Goal: Transaction & Acquisition: Purchase product/service

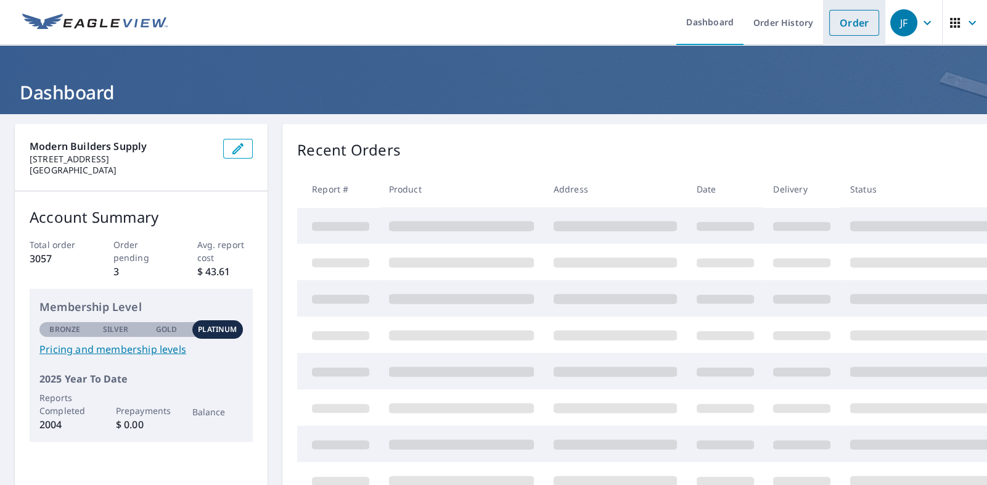
click at [844, 23] on link "Order" at bounding box center [855, 23] width 50 height 26
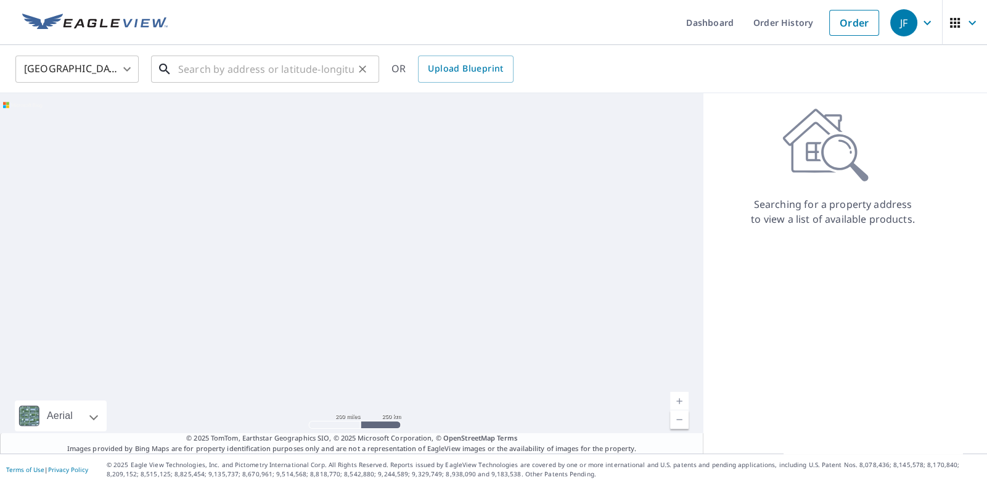
click at [196, 67] on input "text" at bounding box center [266, 69] width 176 height 35
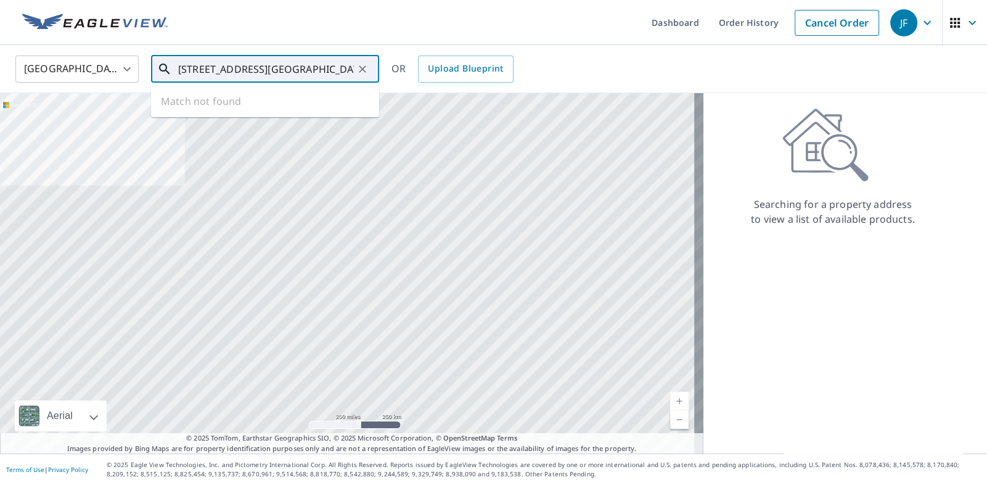
click at [213, 69] on input "[STREET_ADDRESS][GEOGRAPHIC_DATA]" at bounding box center [266, 69] width 176 height 35
click at [324, 65] on input "[STREET_ADDRESS]" at bounding box center [266, 69] width 176 height 35
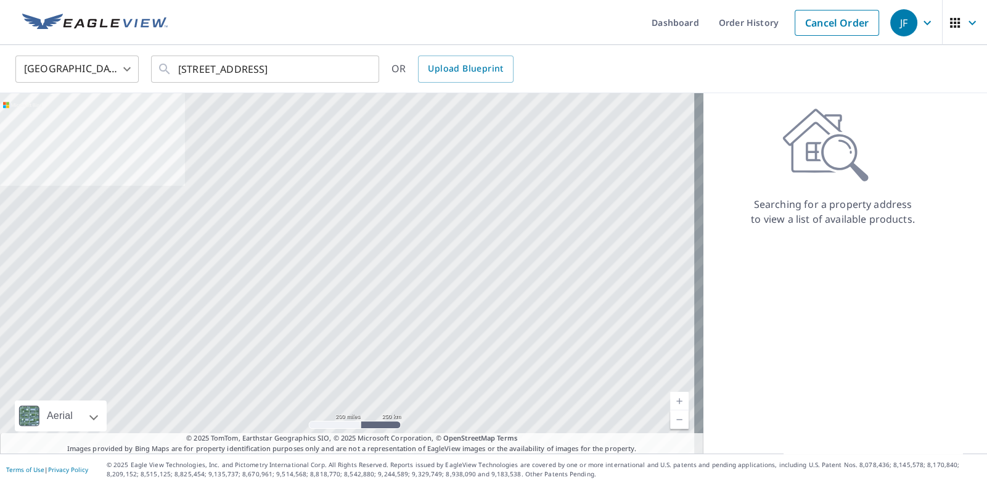
click at [398, 66] on div "OR Upload Blueprint" at bounding box center [453, 69] width 122 height 27
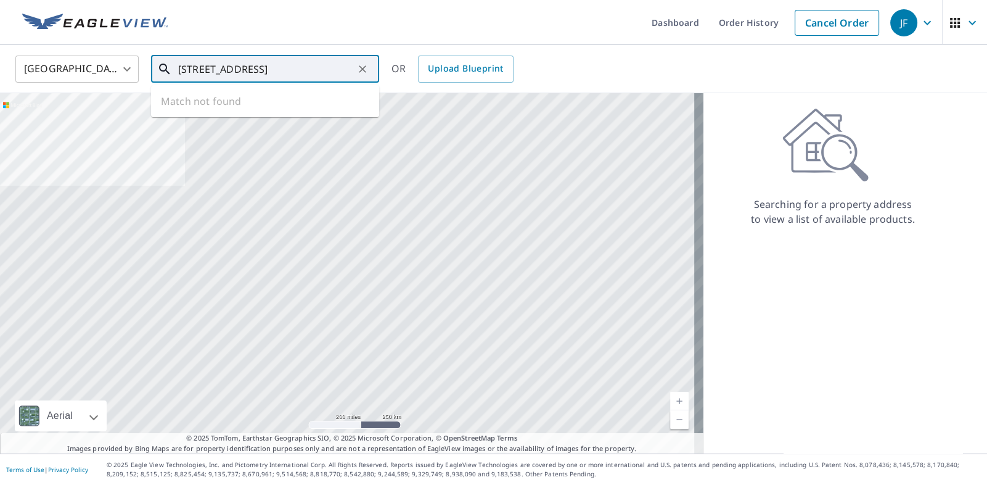
click at [325, 65] on input "[STREET_ADDRESS]" at bounding box center [266, 69] width 176 height 35
click at [444, 204] on div at bounding box center [352, 273] width 704 height 360
click at [239, 102] on ul "Match not found" at bounding box center [265, 101] width 228 height 32
click at [222, 68] on input "[STREET_ADDRESS]" at bounding box center [266, 69] width 176 height 35
click at [325, 68] on input "[STREET_ADDRESS]" at bounding box center [266, 69] width 176 height 35
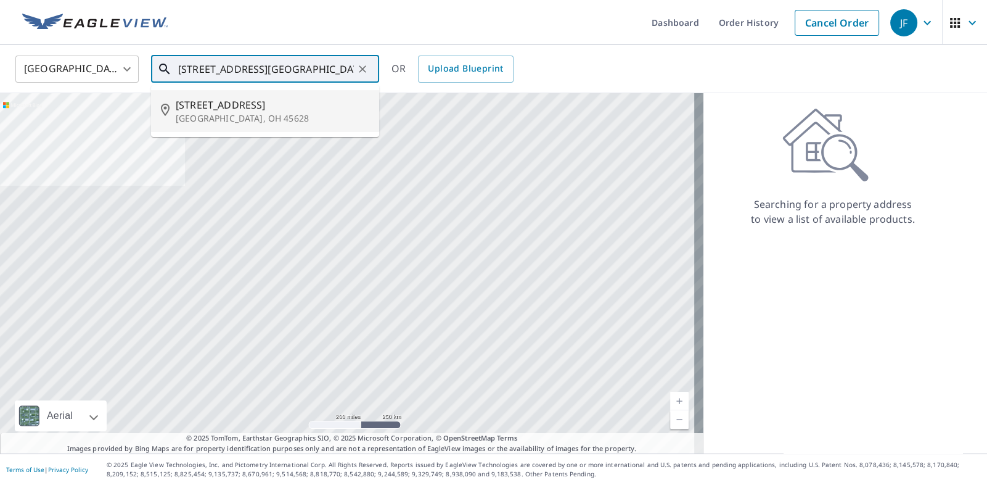
click at [225, 105] on span "[STREET_ADDRESS]" at bounding box center [273, 104] width 194 height 15
type input "[STREET_ADDRESS]"
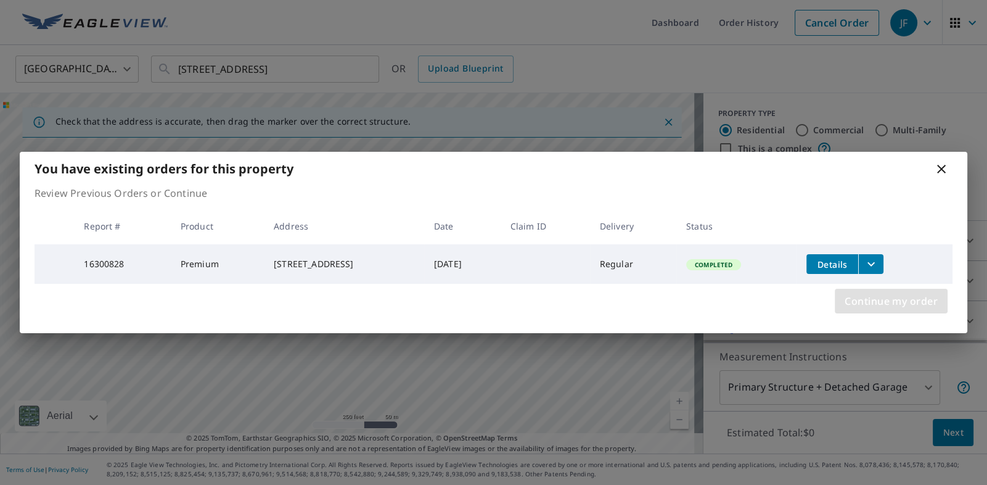
click at [873, 300] on span "Continue my order" at bounding box center [891, 300] width 93 height 17
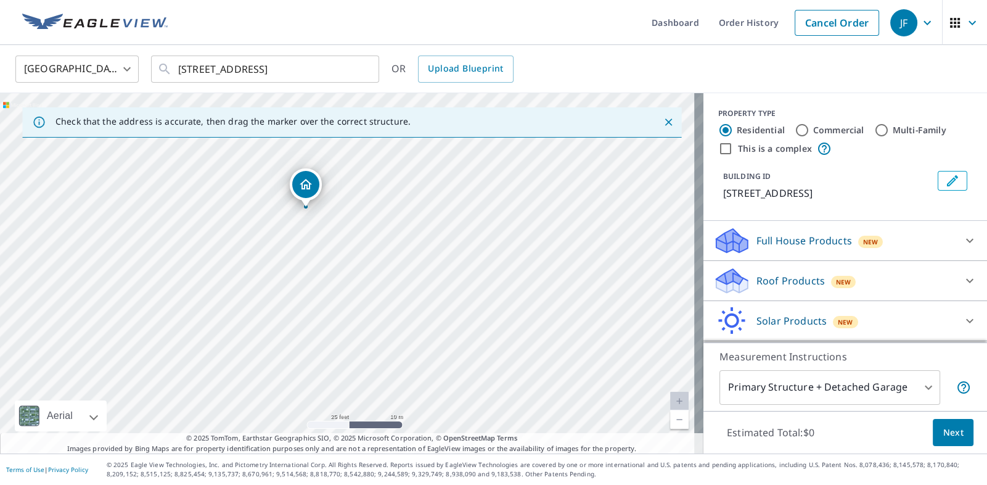
drag, startPoint x: 320, startPoint y: 238, endPoint x: 346, endPoint y: 233, distance: 26.5
click at [346, 233] on div "[STREET_ADDRESS]" at bounding box center [352, 273] width 704 height 360
drag, startPoint x: 478, startPoint y: 384, endPoint x: 426, endPoint y: 189, distance: 201.7
click at [426, 189] on div "[STREET_ADDRESS]" at bounding box center [352, 273] width 704 height 360
drag, startPoint x: 411, startPoint y: 201, endPoint x: 422, endPoint y: 305, distance: 104.1
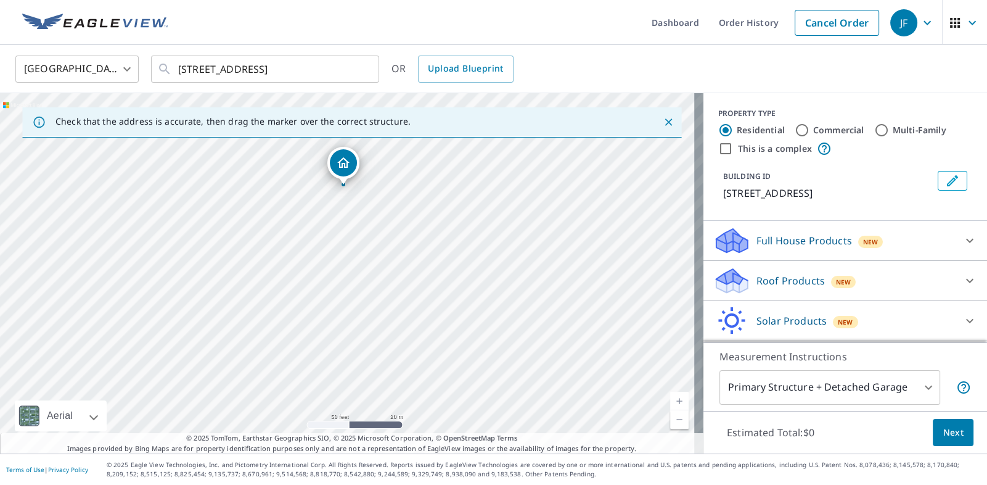
click at [422, 305] on div "[STREET_ADDRESS]" at bounding box center [352, 273] width 704 height 360
click at [838, 387] on body "JF JF Dashboard Order History Cancel Order JF [GEOGRAPHIC_DATA] [GEOGRAPHIC_DAT…" at bounding box center [493, 242] width 987 height 485
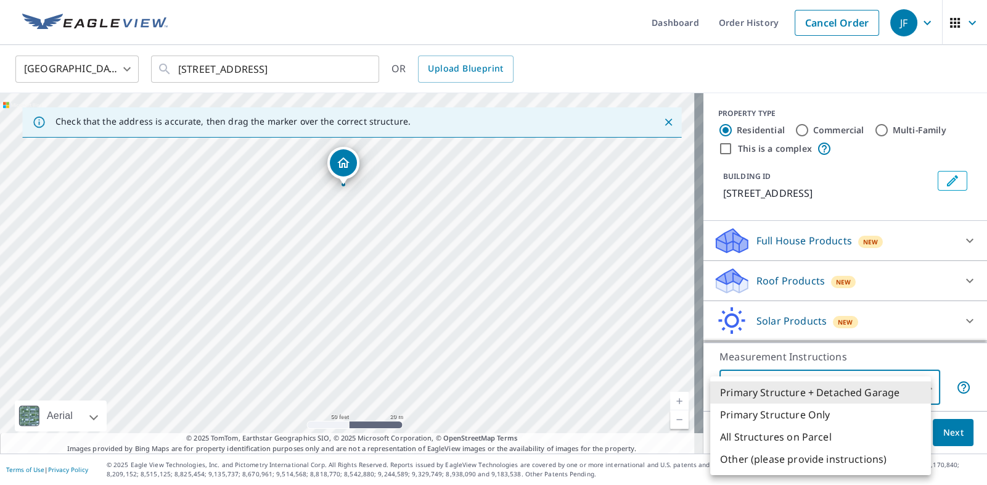
click at [756, 435] on li "All Structures on Parcel" at bounding box center [820, 437] width 221 height 22
type input "3"
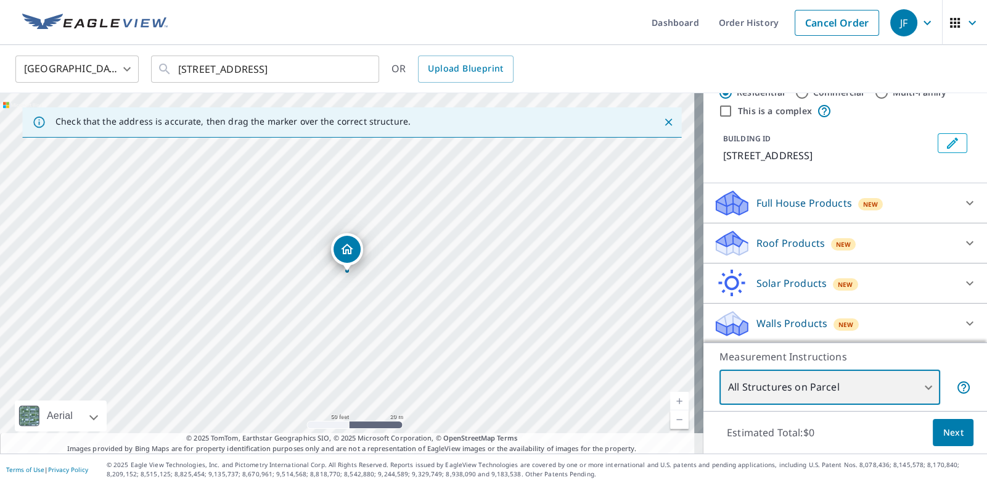
scroll to position [52, 0]
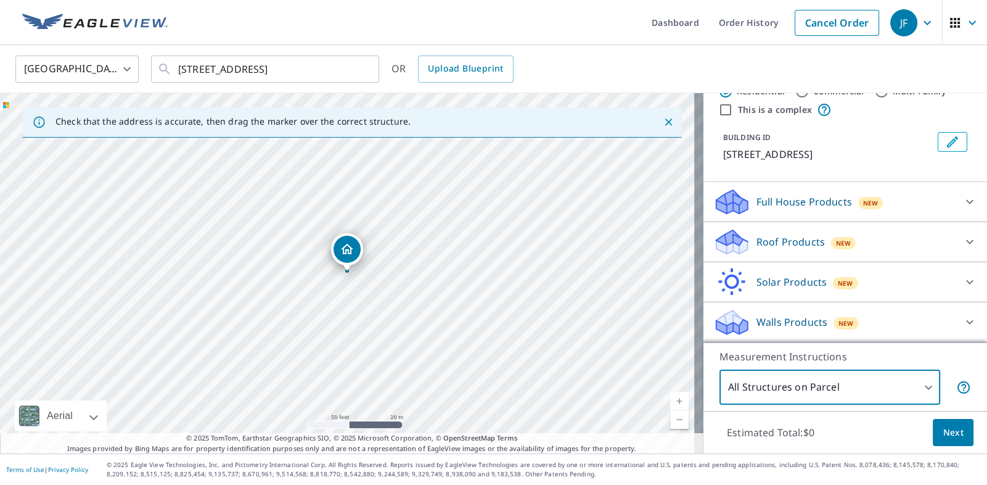
click at [781, 324] on p "Walls Products" at bounding box center [792, 322] width 71 height 15
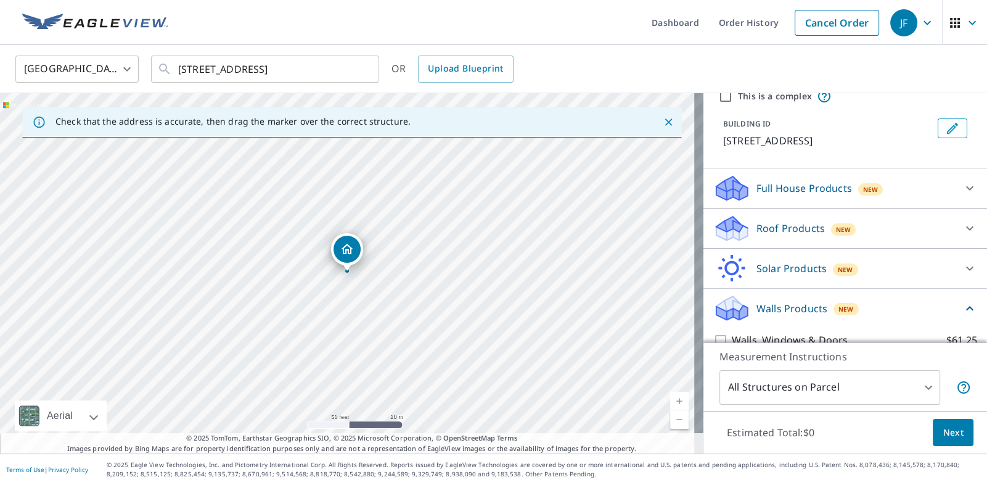
click at [781, 316] on p "Walls Products" at bounding box center [792, 308] width 71 height 15
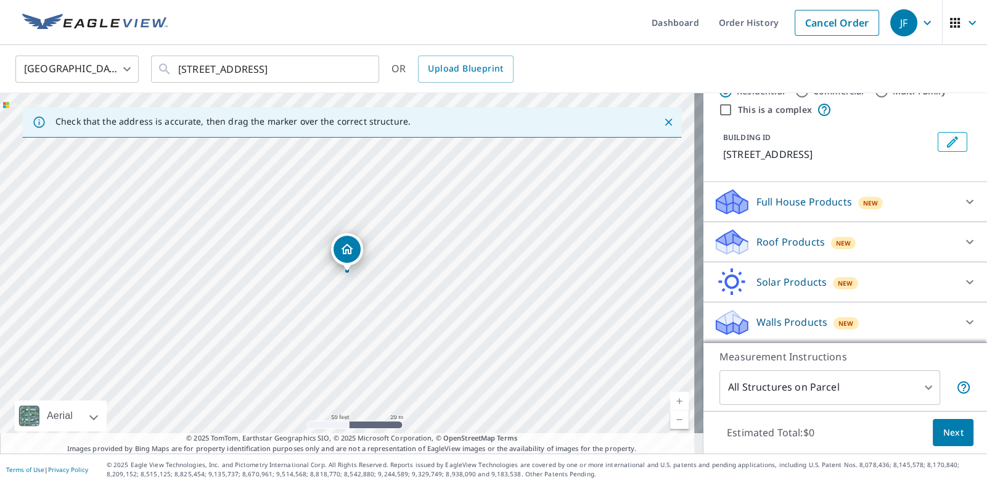
click at [943, 429] on span "Next" at bounding box center [953, 432] width 21 height 15
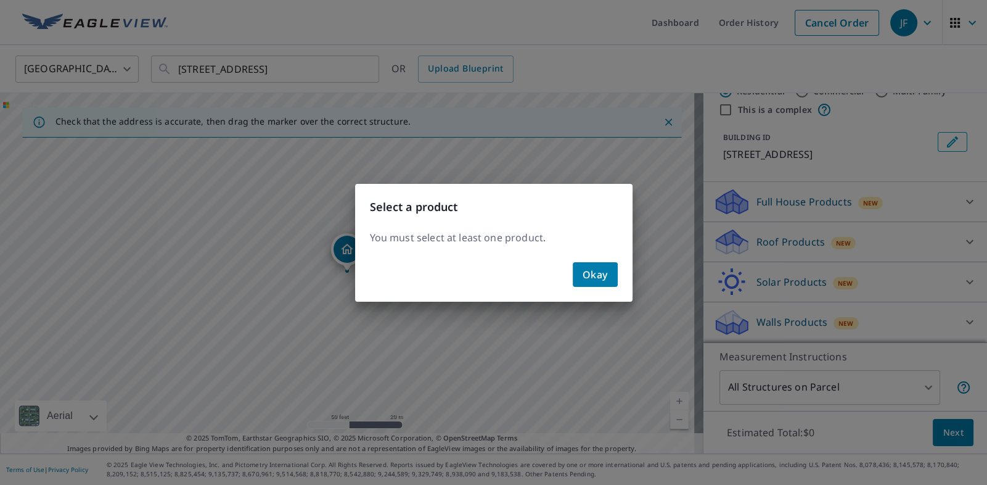
click at [598, 271] on span "Okay" at bounding box center [595, 274] width 25 height 17
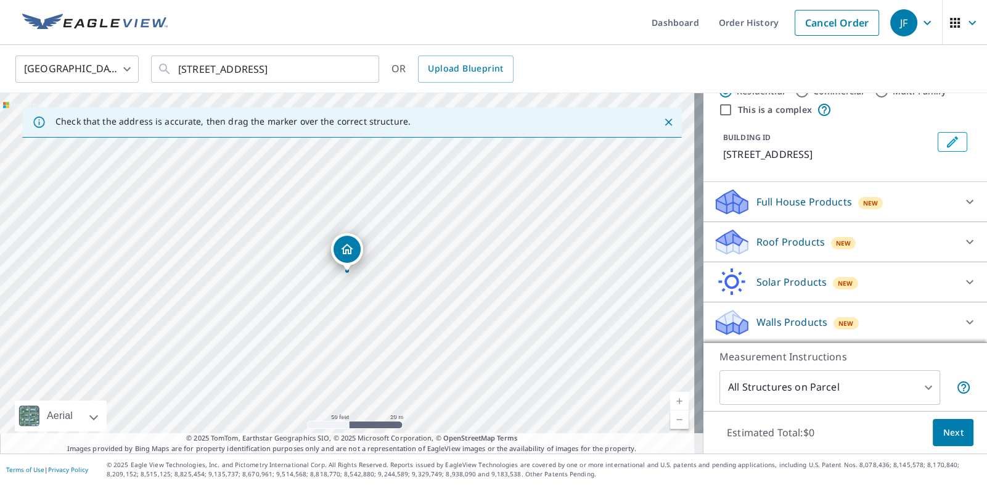
click at [743, 319] on div "Walls Products New" at bounding box center [835, 322] width 242 height 29
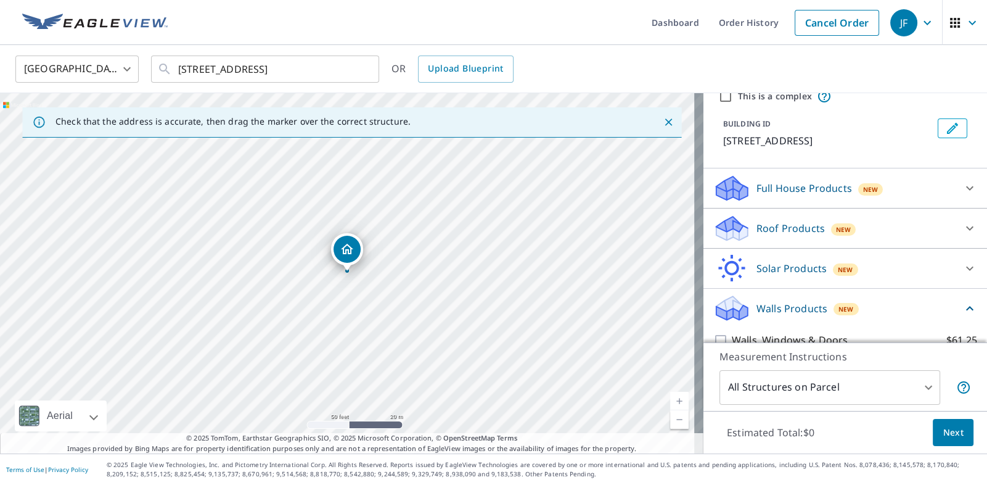
click at [723, 320] on icon at bounding box center [732, 312] width 31 height 15
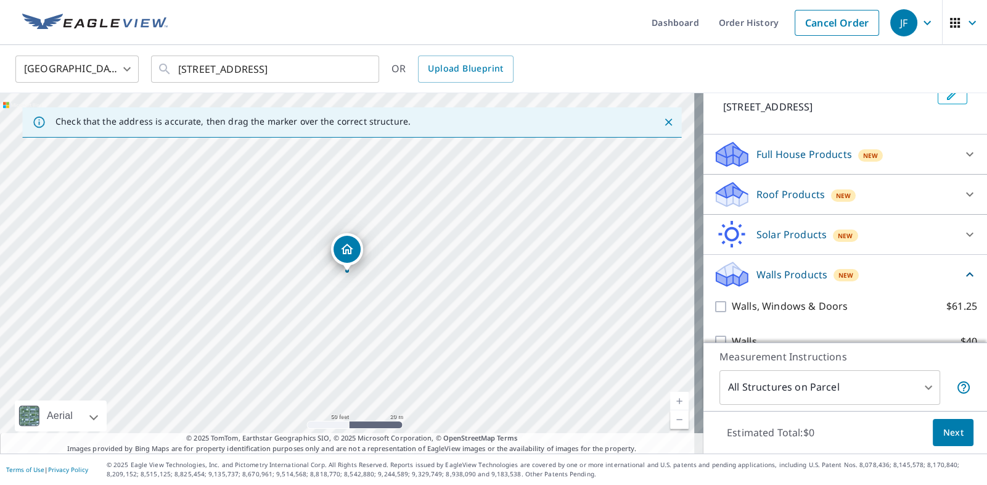
scroll to position [123, 0]
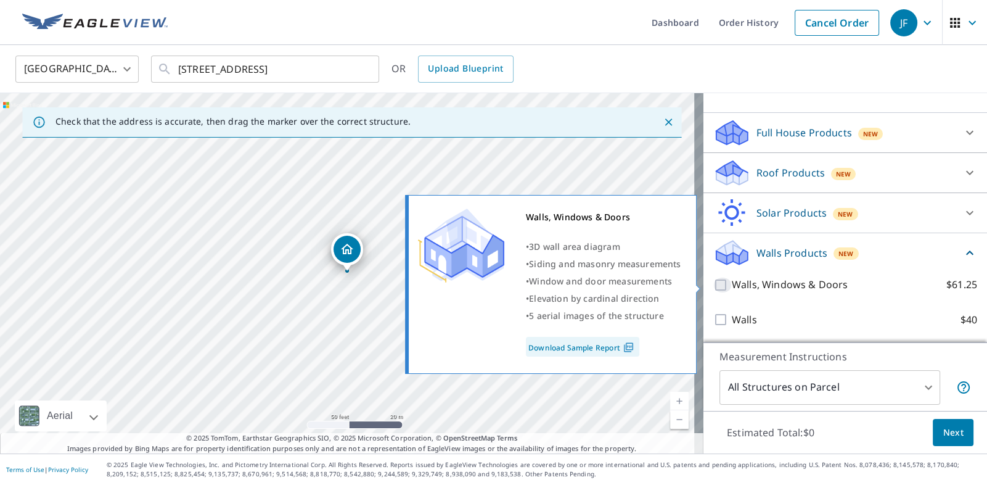
click at [714, 282] on input "Walls, Windows & Doors $61.25" at bounding box center [723, 285] width 19 height 15
checkbox input "true"
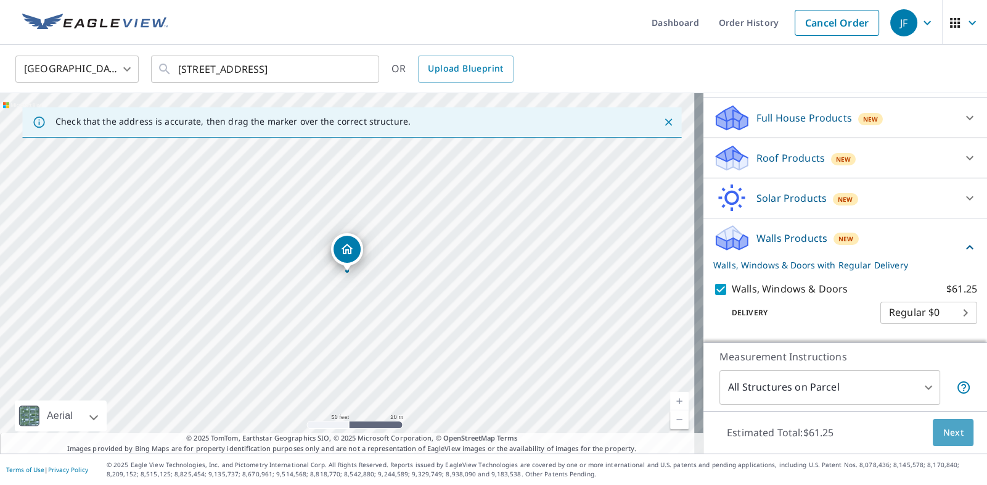
click at [946, 429] on span "Next" at bounding box center [953, 432] width 21 height 15
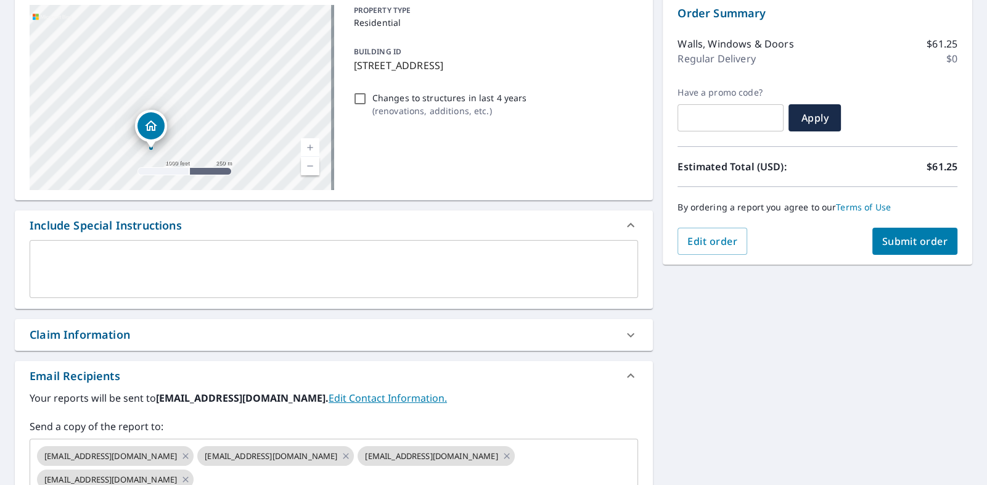
scroll to position [323, 0]
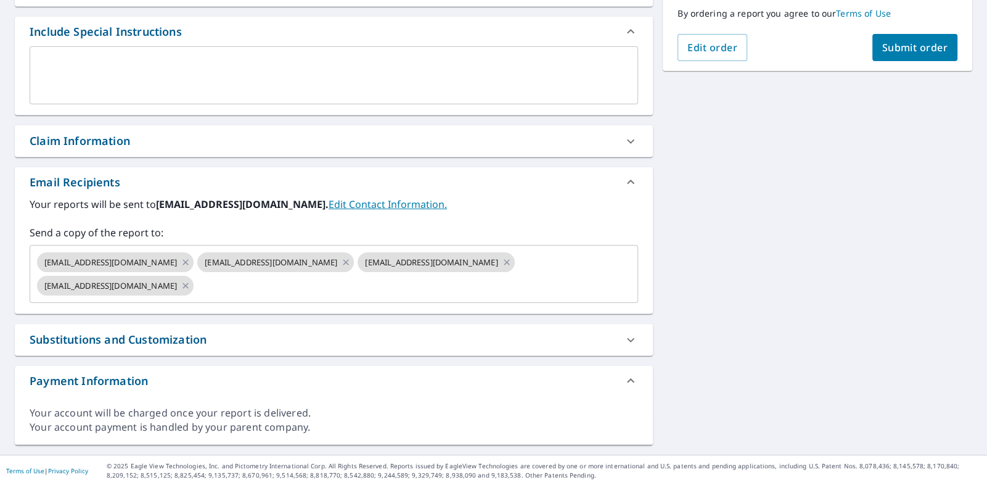
click at [193, 339] on div "Substitutions and Customization" at bounding box center [118, 339] width 177 height 17
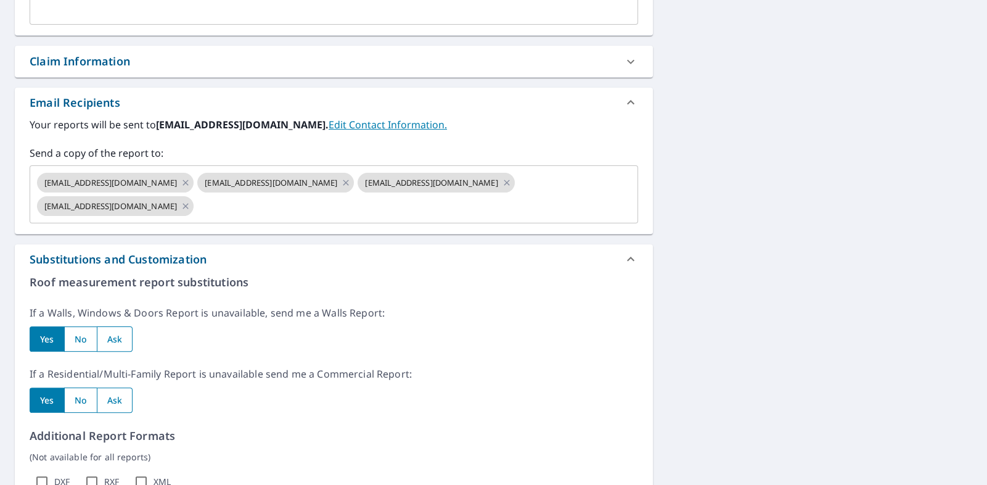
scroll to position [631, 0]
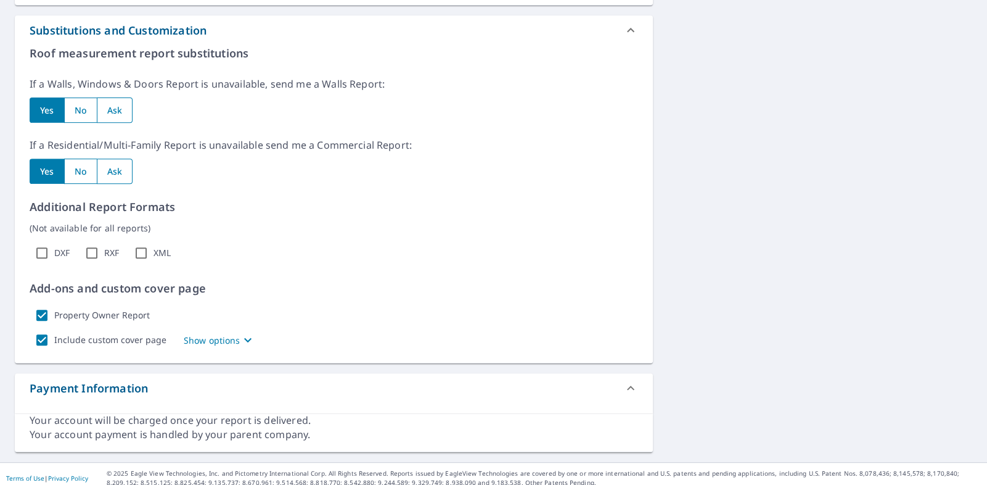
click at [223, 339] on p "Show options" at bounding box center [212, 340] width 57 height 13
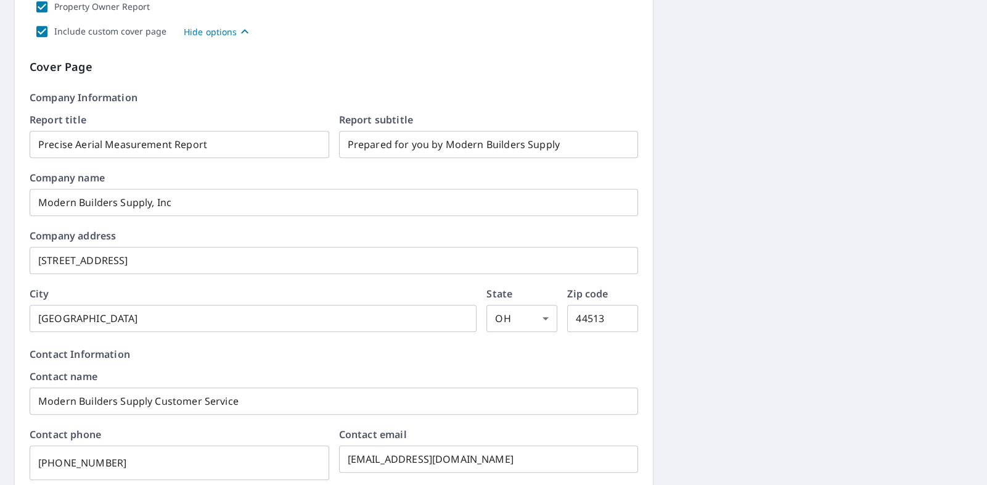
scroll to position [1001, 0]
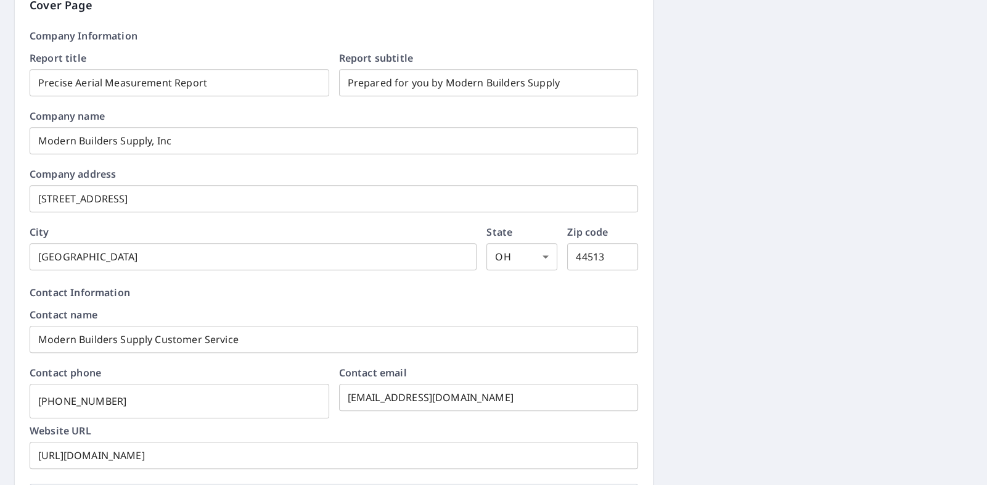
click at [590, 82] on input "Prepared for you by Modern Builders Supply" at bounding box center [489, 82] width 300 height 35
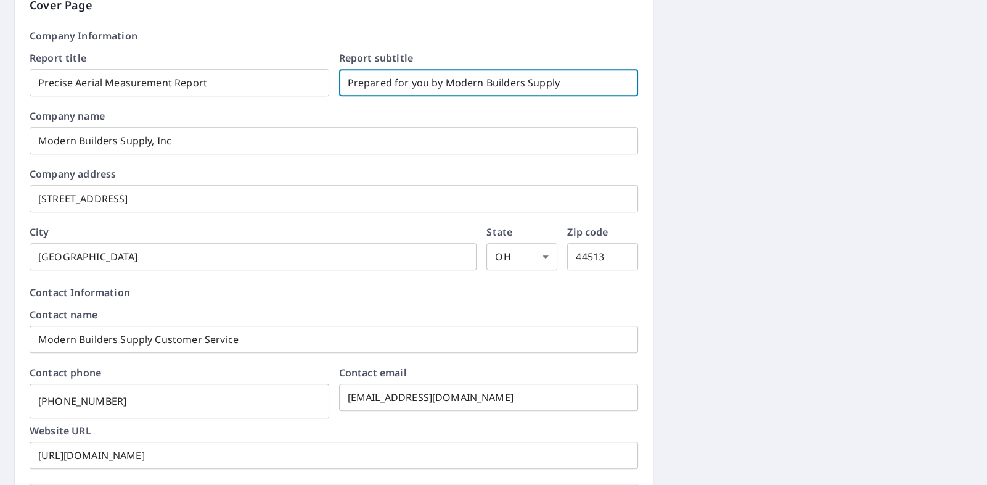
checkbox input "true"
type input "Prepared for you by Modern Builders Suppl"
checkbox input "true"
type input "Prepared for you by Modern Builders Supp"
checkbox input "true"
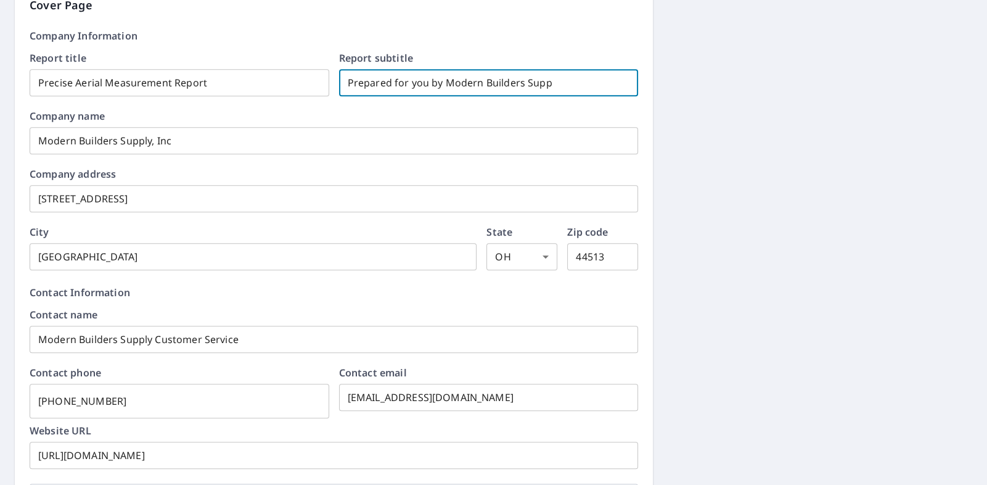
type input "Prepared for you by Modern Builders Sup"
checkbox input "true"
type input "Prepared for you by Modern Builders Su"
checkbox input "true"
type input "Prepared for you by Modern Builders S"
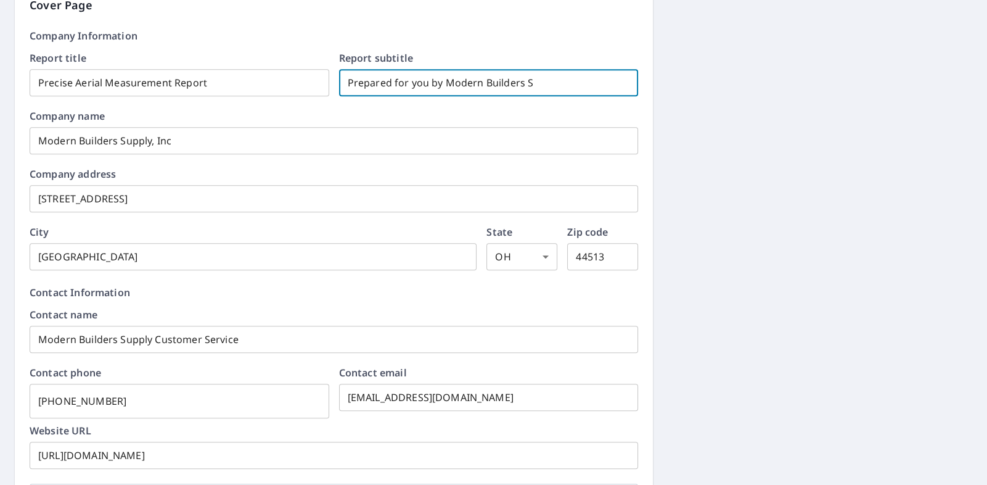
checkbox input "true"
type input "Prepared for you by Modern Builders"
checkbox input "true"
type input "Prepared for you by Modern Builders"
checkbox input "true"
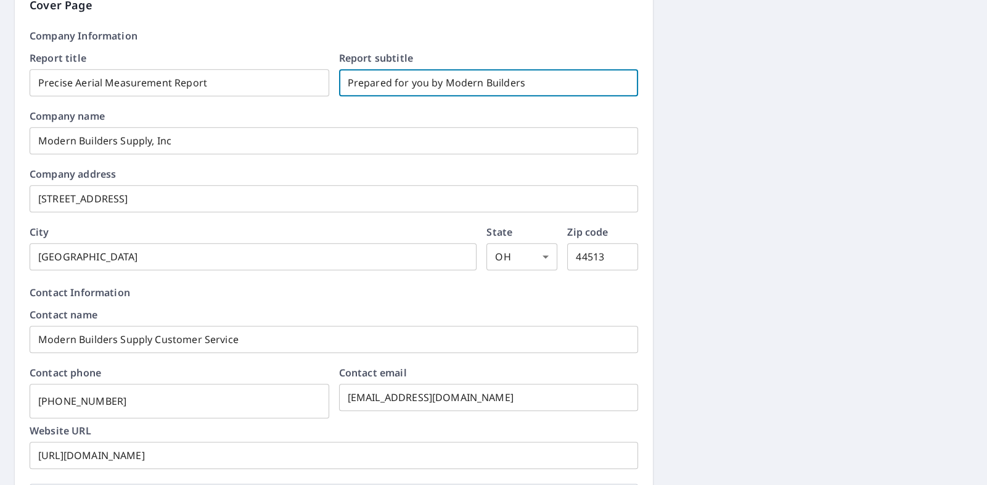
type input "Prepared for you by Modern Builder"
checkbox input "true"
type input "Prepared for you by Modern Builde"
checkbox input "true"
type input "Prepared for you by Modern Build"
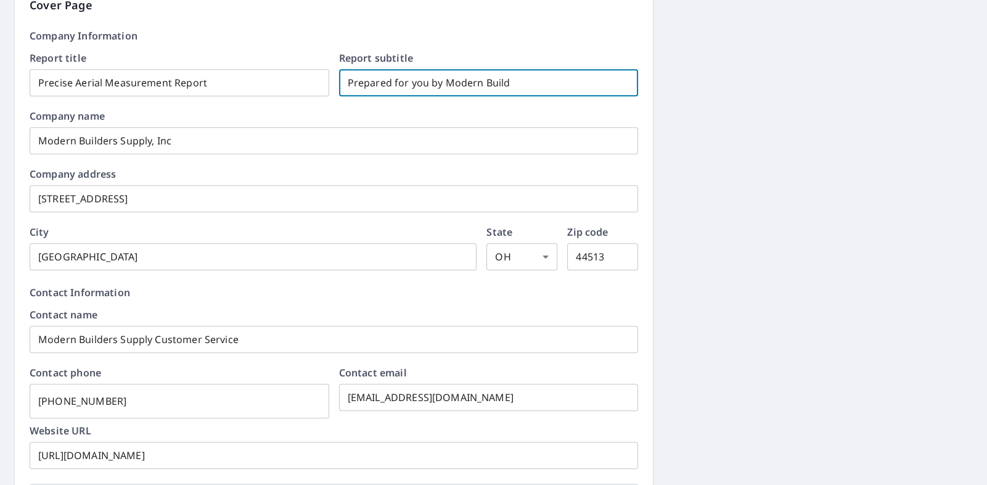
checkbox input "true"
type input "Prepared for you by Modern Buil"
checkbox input "true"
type input "Prepared for you by Modern [PERSON_NAME]"
checkbox input "true"
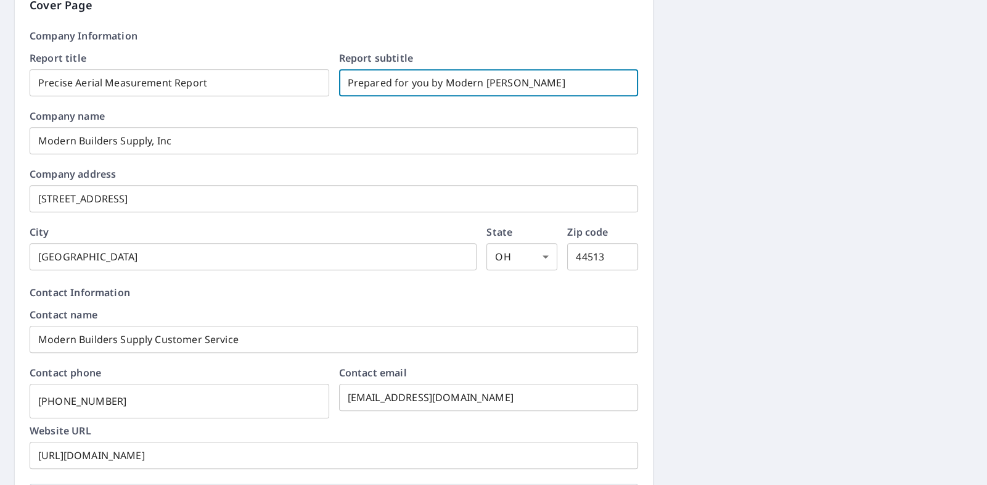
type input "Prepared for you by Modern Bu"
checkbox input "true"
type input "Prepared for you by Modern B"
checkbox input "true"
type input "Prepared for you by Modern"
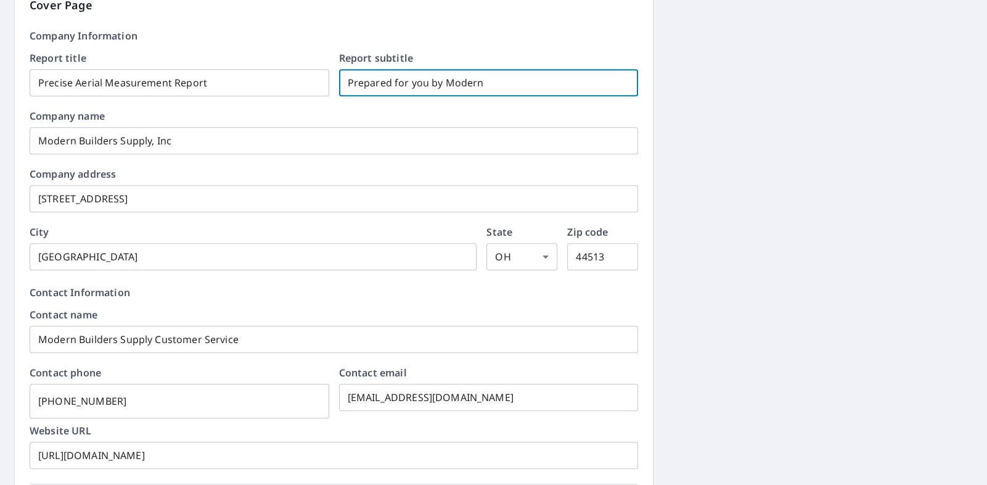
checkbox input "true"
type input "Prepared for you by Modern"
checkbox input "true"
type input "Prepared for you by Moder"
checkbox input "true"
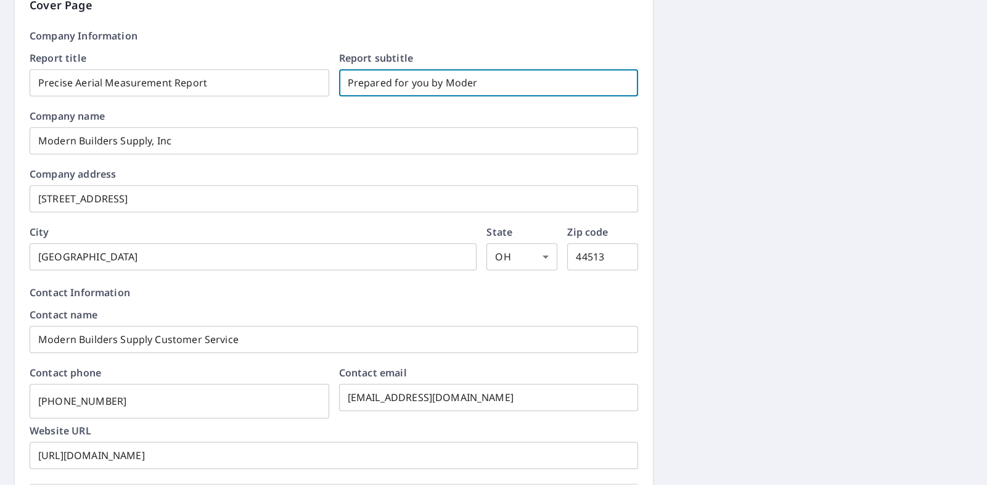
type input "Prepared for you by Mode"
checkbox input "true"
type input "Prepared for you by [PERSON_NAME]"
checkbox input "true"
type input "Prepared for you by [PERSON_NAME]"
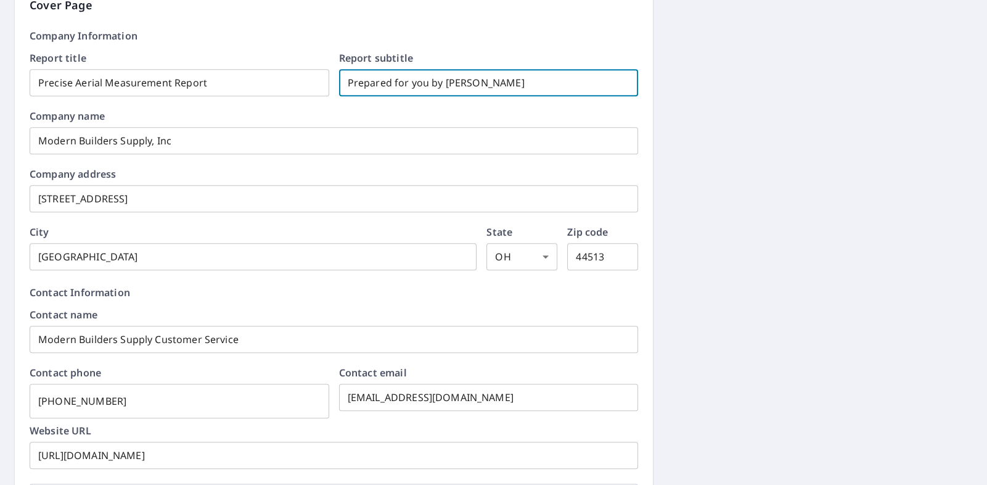
checkbox input "true"
type input "Prepared for you by M"
checkbox input "true"
type input "Prepared for you by"
checkbox input "true"
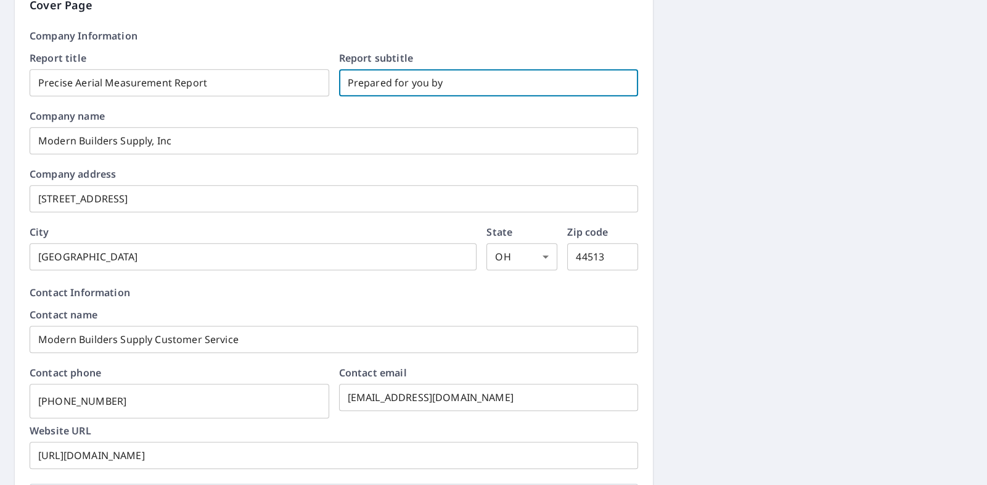
type input "Prepared for you by"
checkbox input "true"
type input "Prepared for you b"
checkbox input "true"
type input "Prepared for you"
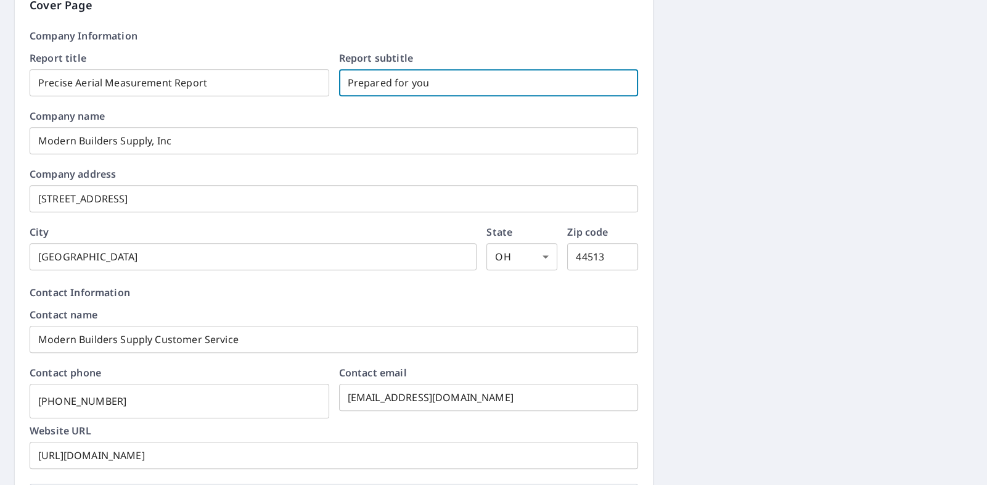
checkbox input "true"
type input "Prepared for you"
checkbox input "true"
type input "Prepared for yo"
checkbox input "true"
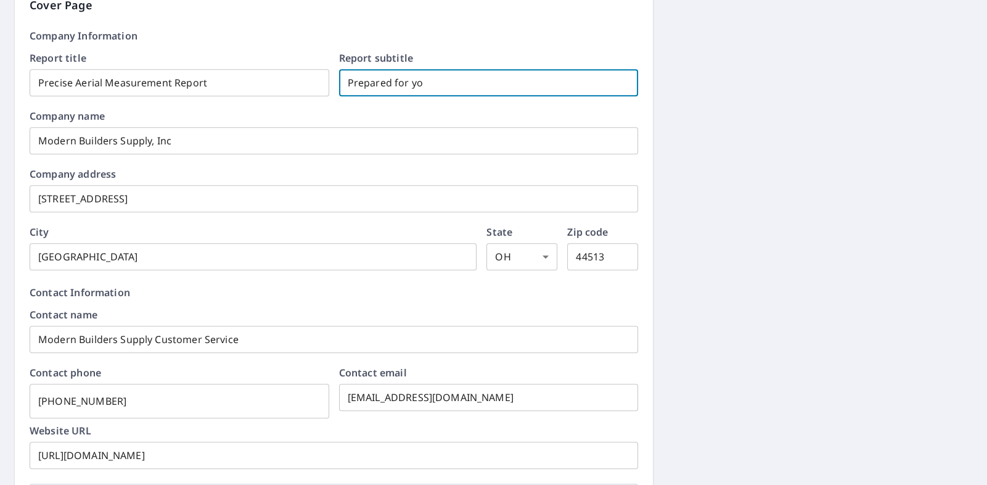
type input "Prepared for y"
checkbox input "true"
type input "Prepared for"
checkbox input "true"
type input "Prepared for"
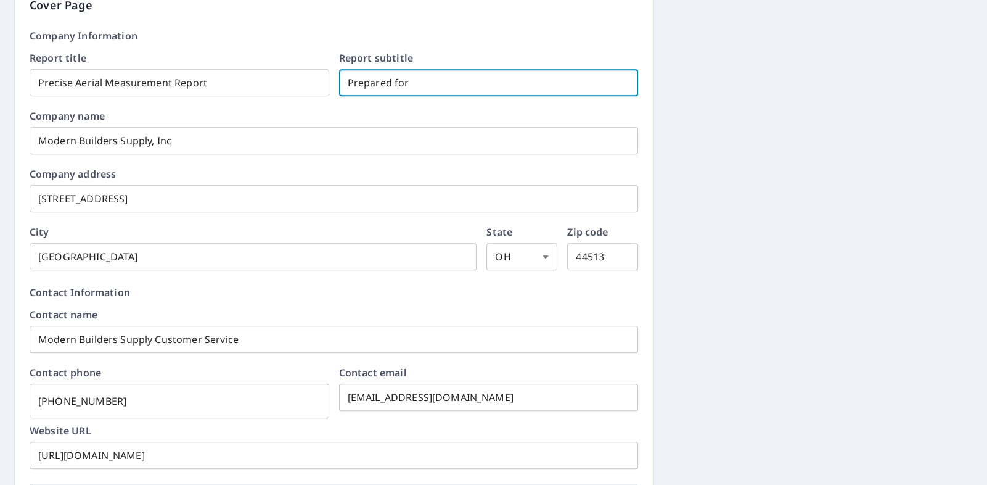
checkbox input "true"
type input "Prepared fo"
checkbox input "true"
type input "Prepared f"
checkbox input "true"
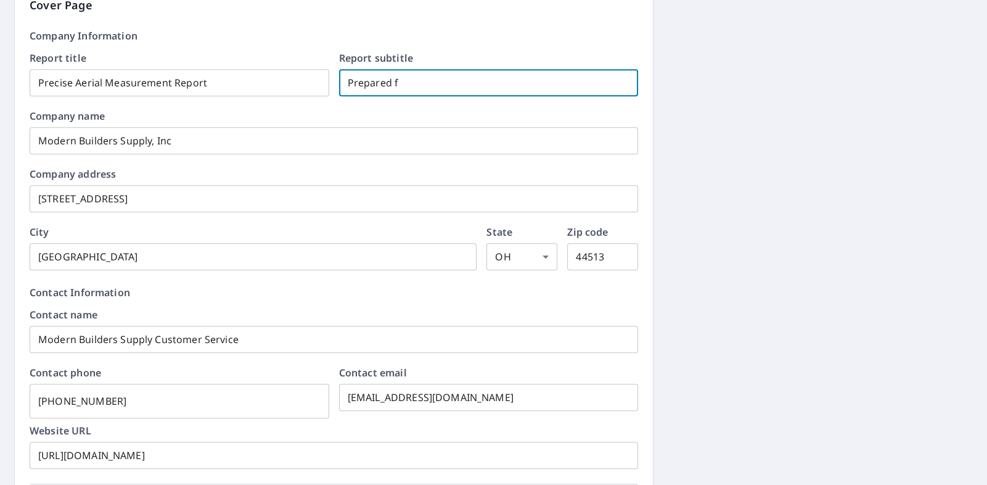
type input "Prepared"
checkbox input "true"
type input "Prepared"
checkbox input "true"
type input "Prepare"
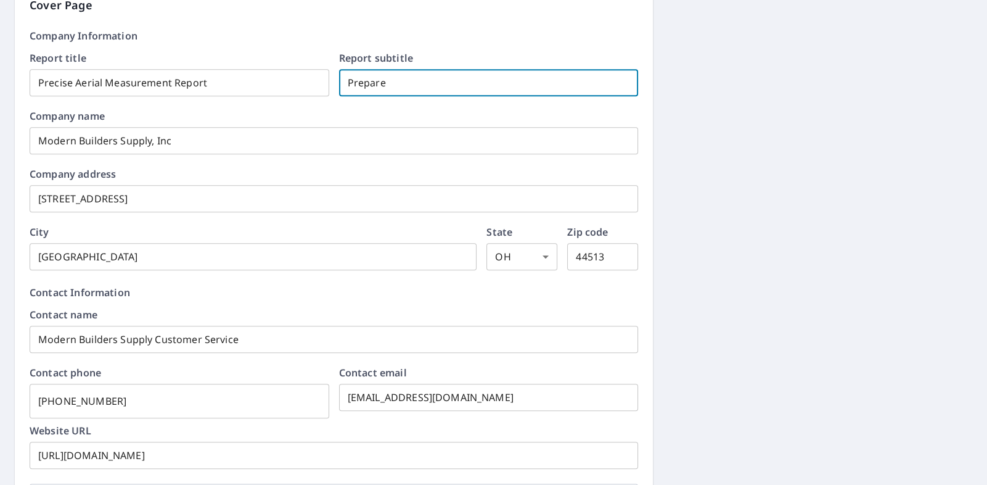
checkbox input "true"
type input "Prepar"
checkbox input "true"
type input "Prepa"
checkbox input "true"
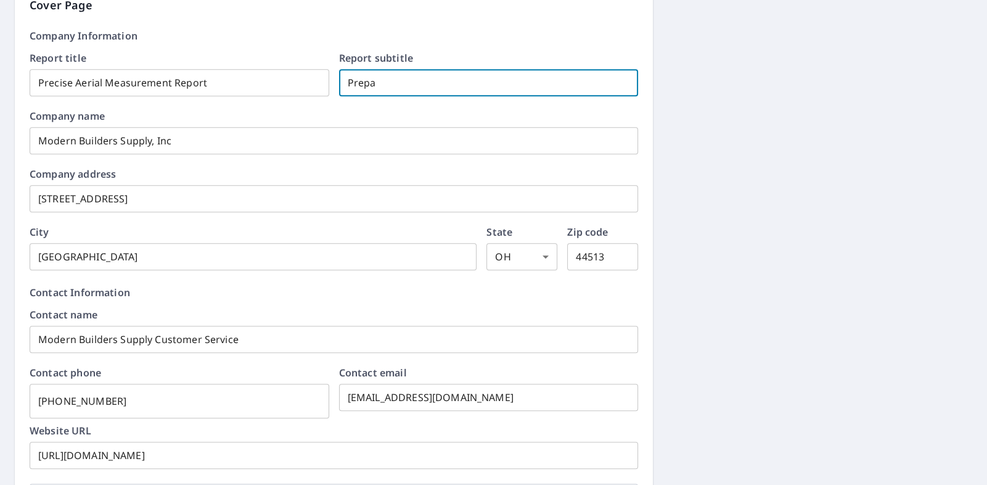
type input "Prep"
checkbox input "true"
type input "Pre"
checkbox input "true"
type input "Pr"
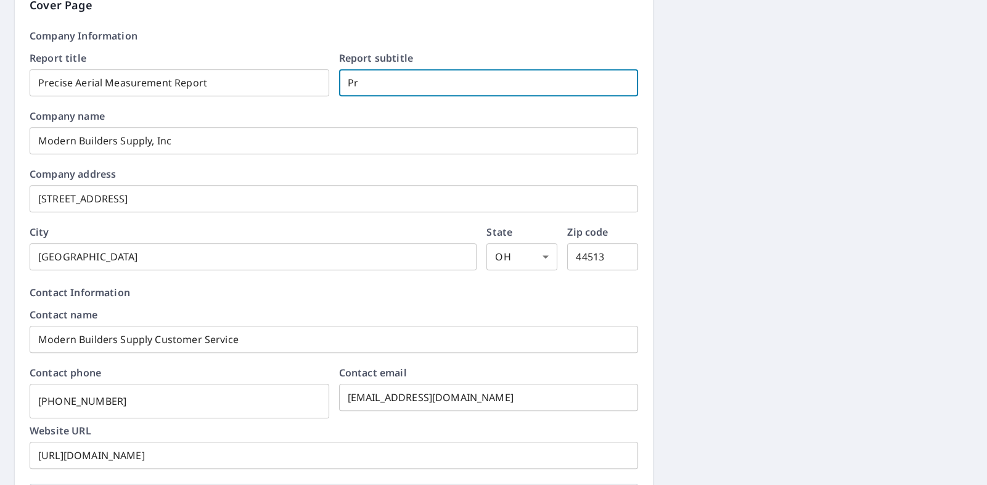
checkbox input "true"
type input "P"
checkbox input "true"
type input "Modern Builders Supply, In"
checkbox input "true"
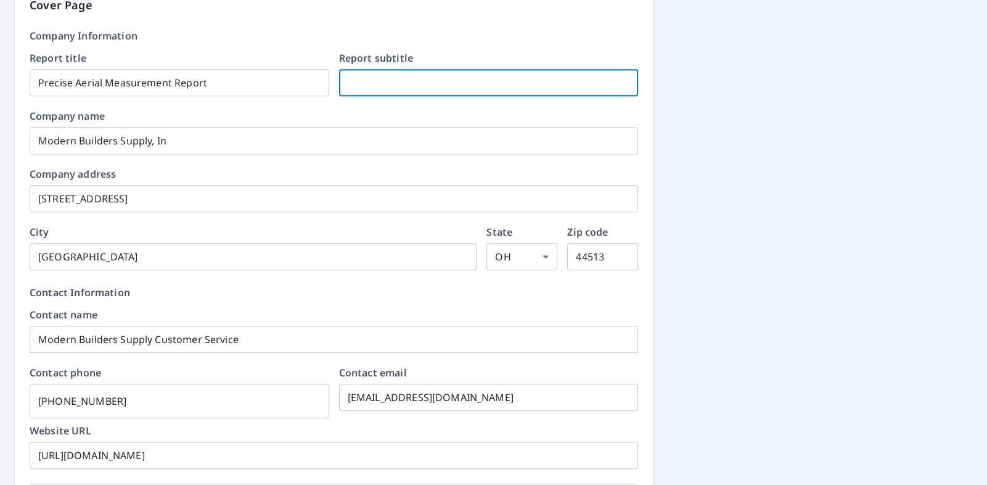
type input "Modern Builders Supply, I"
click at [195, 140] on input "Modern Builders Supply, I" at bounding box center [334, 140] width 609 height 35
checkbox input "true"
type input "Modern Builders Supply,"
checkbox input "true"
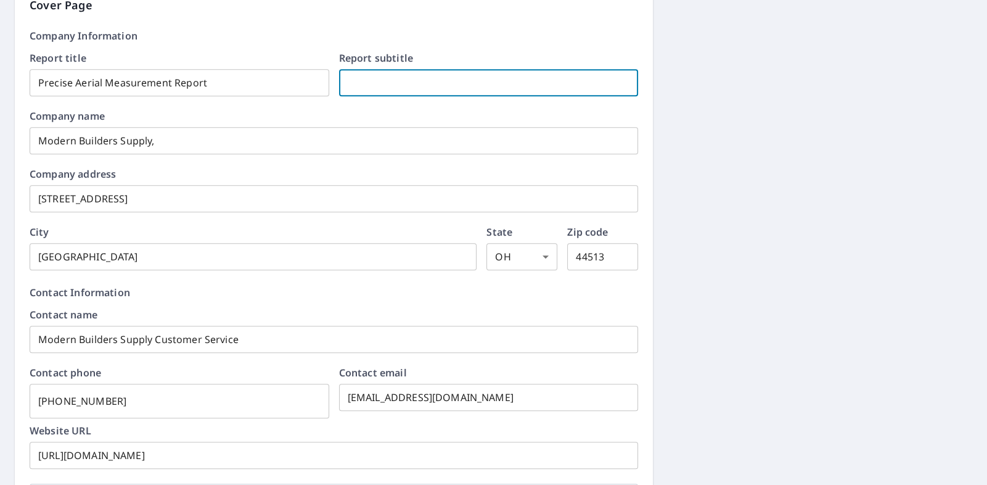
type input "Modern Builders Supply,"
checkbox input "true"
type input "Modern Builders Supply"
checkbox input "true"
type input "Modern Builders Suppl"
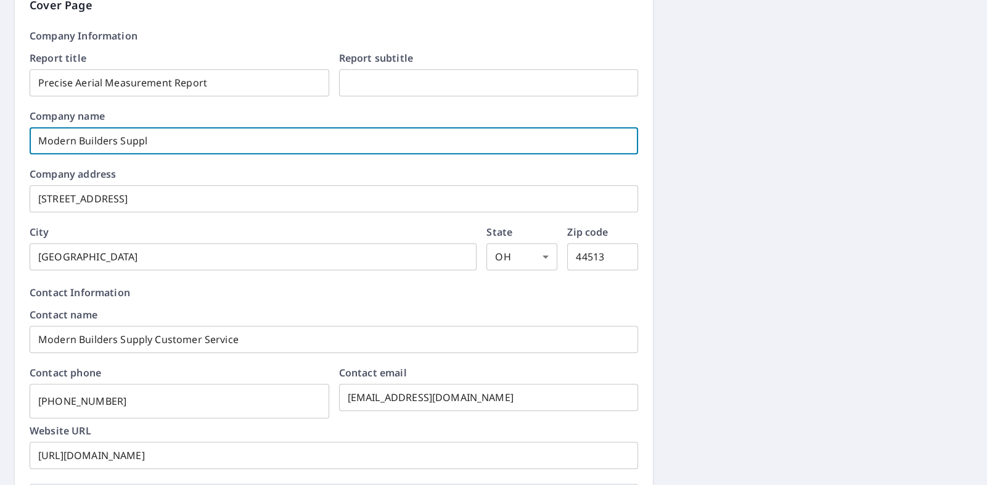
checkbox input "true"
type input "Modern Builders Supp"
checkbox input "true"
type input "Modern Builders Sup"
checkbox input "true"
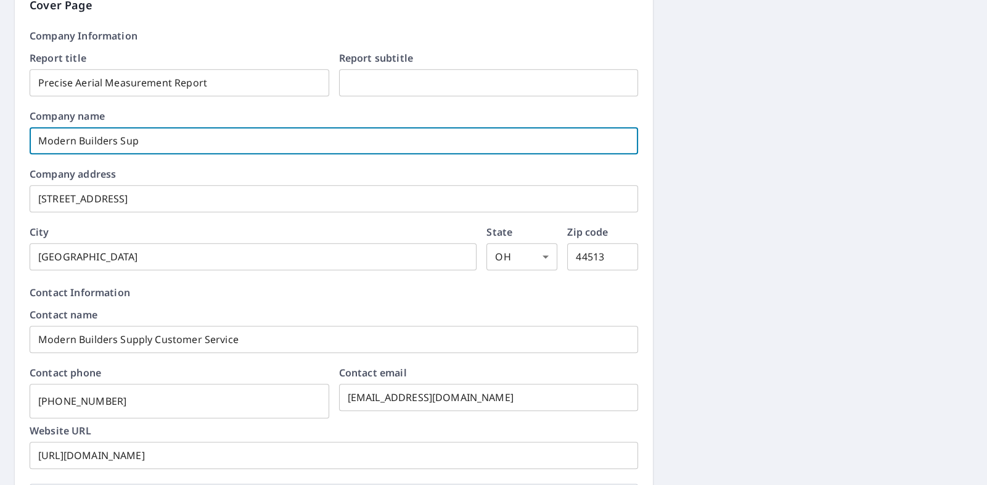
type input "Modern Builders Su"
checkbox input "true"
type input "Modern Builders S"
checkbox input "true"
type input "Modern Builders"
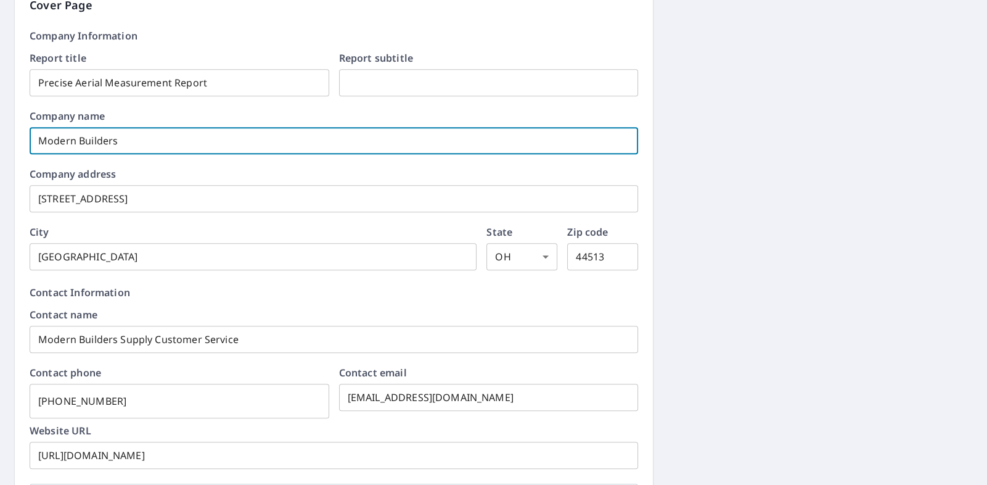
checkbox input "true"
type input "Modern Builders"
checkbox input "true"
type input "Modern Builder"
checkbox input "true"
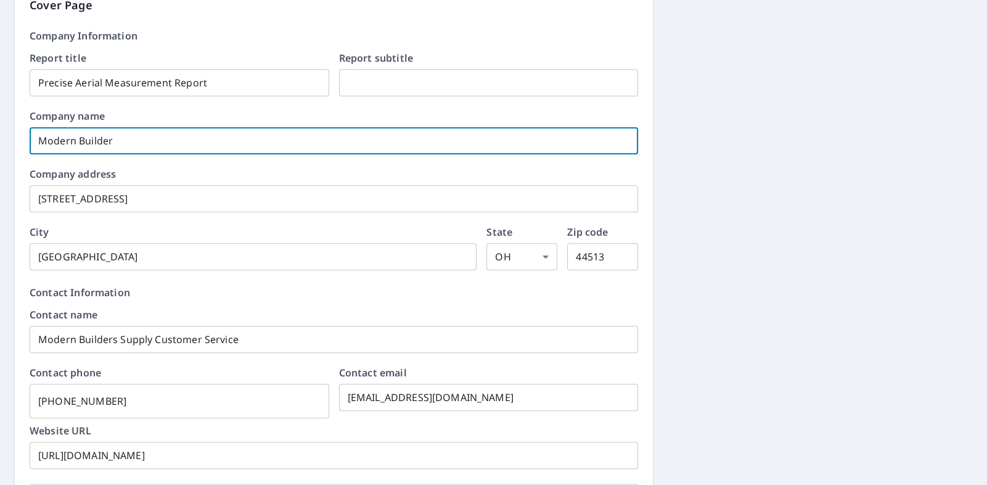
type input "Modern Builde"
checkbox input "true"
type input "Modern Build"
checkbox input "true"
type input "Modern Buil"
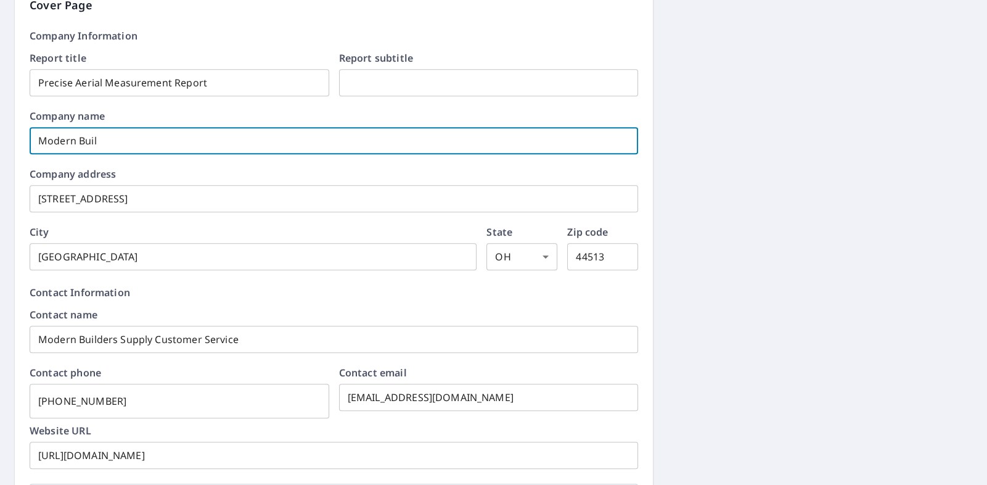
checkbox input "true"
type input "Modern [PERSON_NAME]"
checkbox input "true"
type input "Modern Bu"
checkbox input "true"
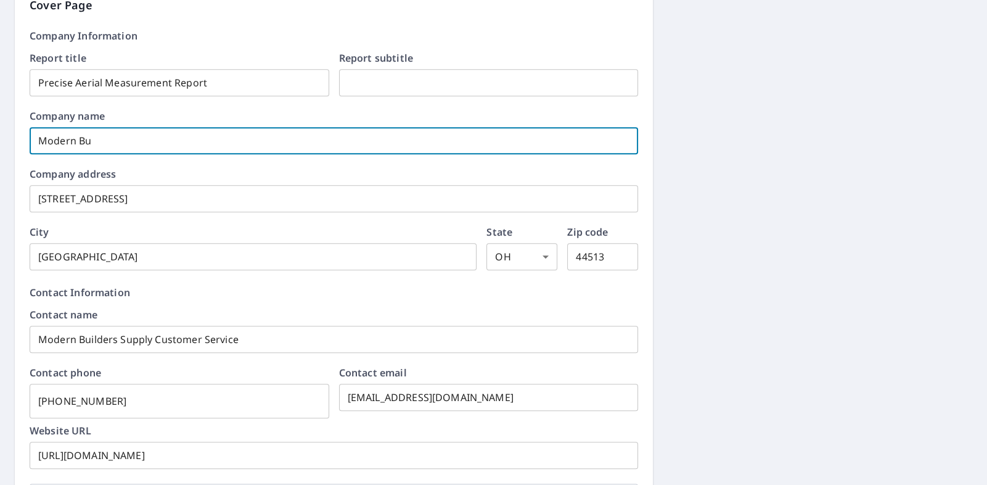
type input "Modern B"
checkbox input "true"
type input "Modern"
checkbox input "true"
type input "Modern"
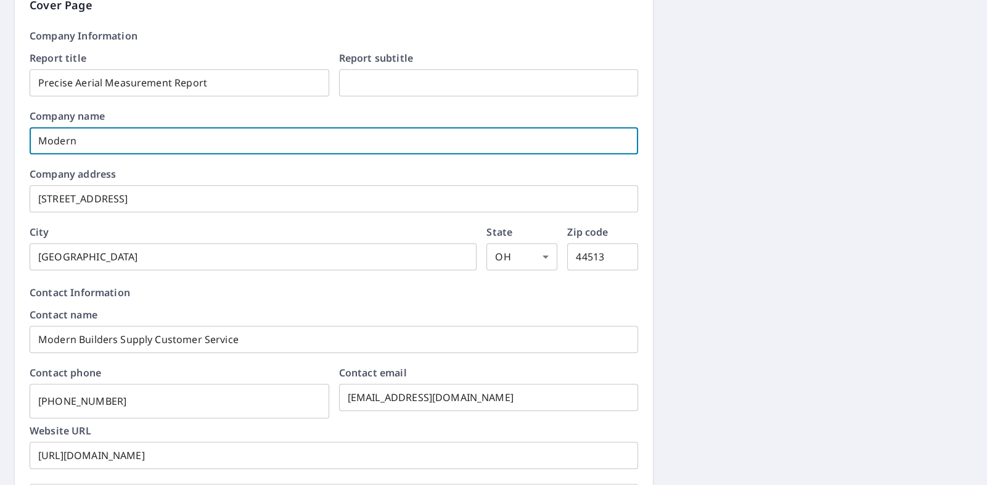
checkbox input "true"
type input "Moder"
checkbox input "true"
type input "Mode"
checkbox input "true"
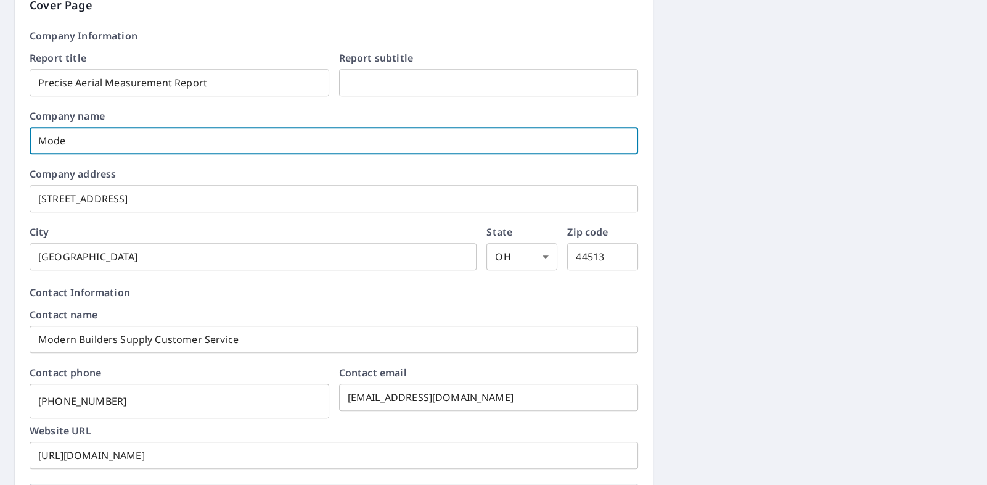
type input "Mod"
checkbox input "true"
type input "Mo"
checkbox input "true"
type input "M"
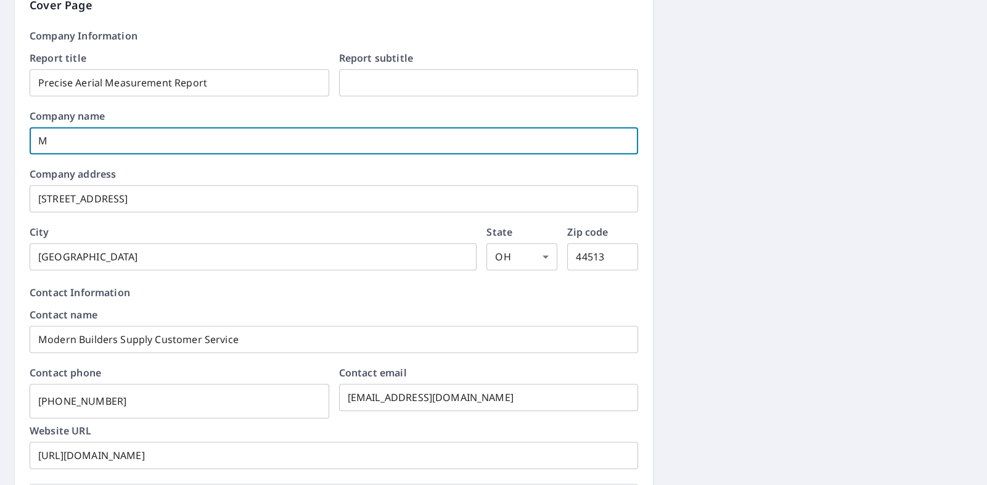
checkbox input "true"
type input "[STREET_ADDRESS]"
checkbox input "true"
type input "45 Karago A"
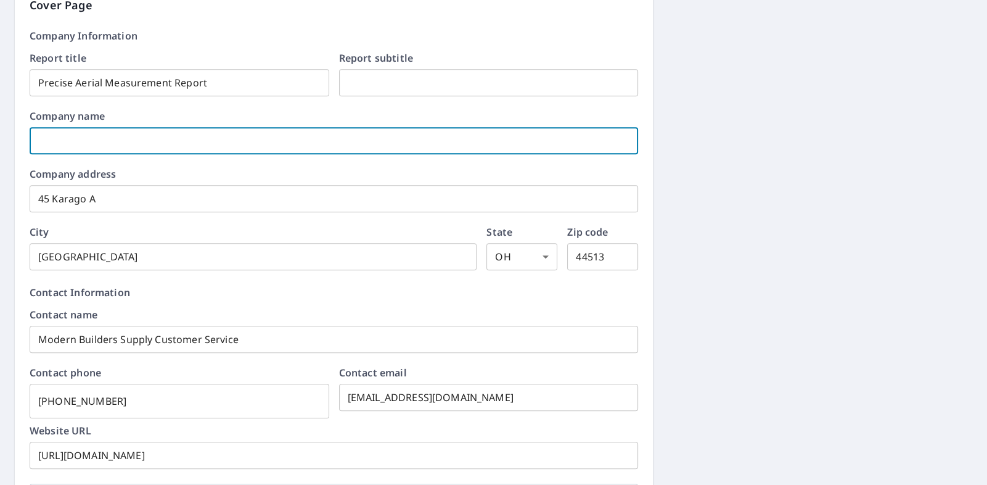
checkbox input "true"
type input "45 Karago"
checkbox input "true"
type input "45 Karago"
click at [135, 201] on input "45 Karago" at bounding box center [334, 198] width 609 height 35
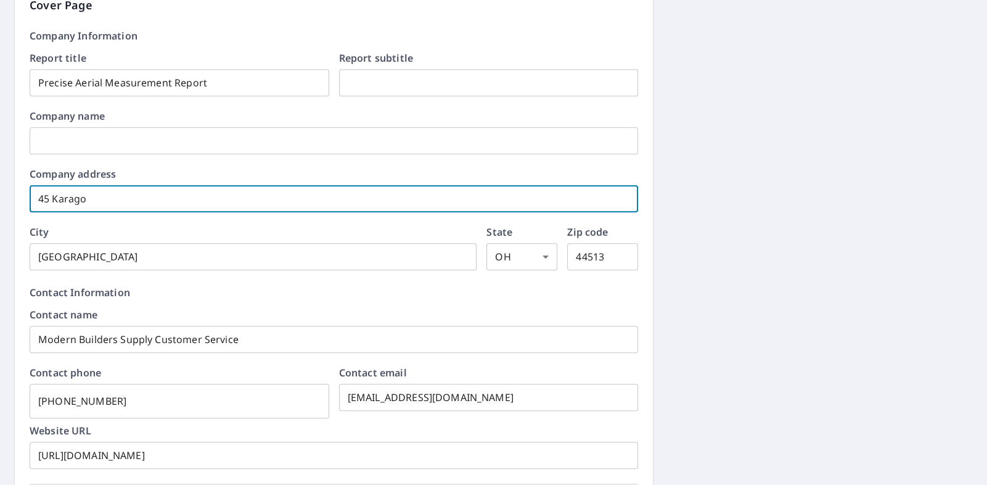
checkbox input "true"
type input "45 Karag"
checkbox input "true"
type input "45 Kara"
checkbox input "true"
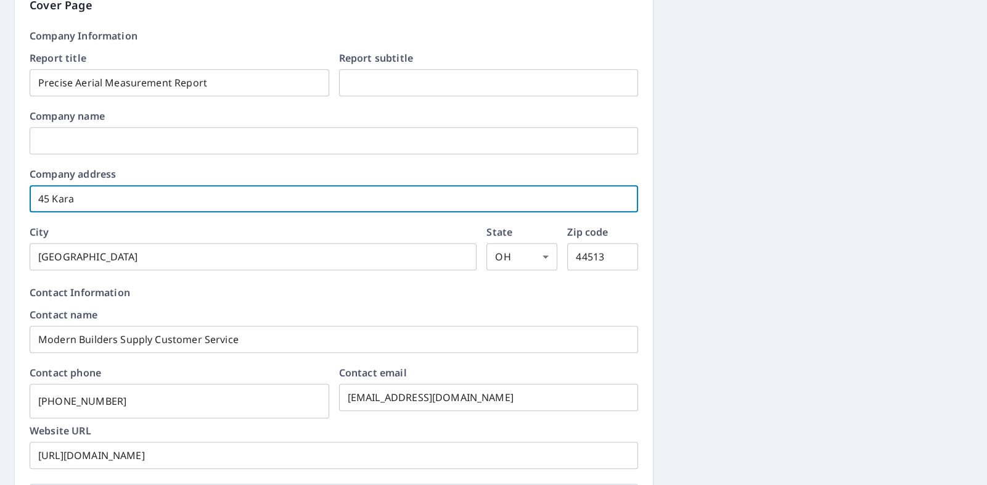
type input "45 Kar"
checkbox input "true"
type input "45 Ka"
checkbox input "true"
type input "45 K"
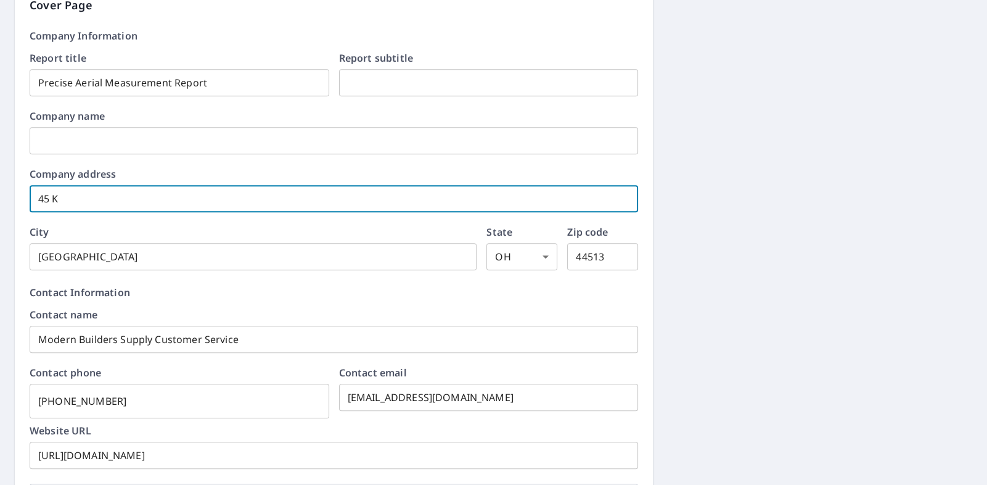
checkbox input "true"
type input "45"
checkbox input "true"
type input "45"
checkbox input "true"
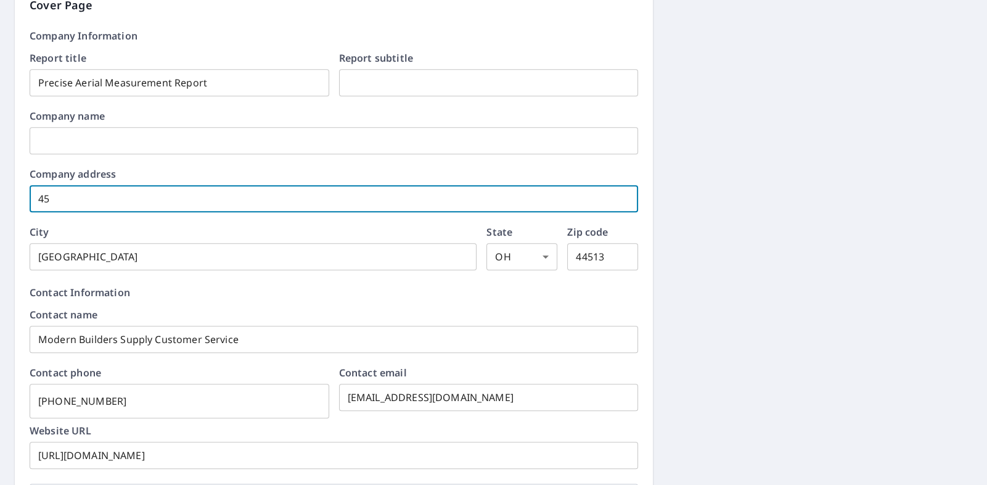
type input "4"
checkbox input "true"
type input "Youngstow"
click at [133, 260] on input "Youngstow" at bounding box center [253, 256] width 447 height 35
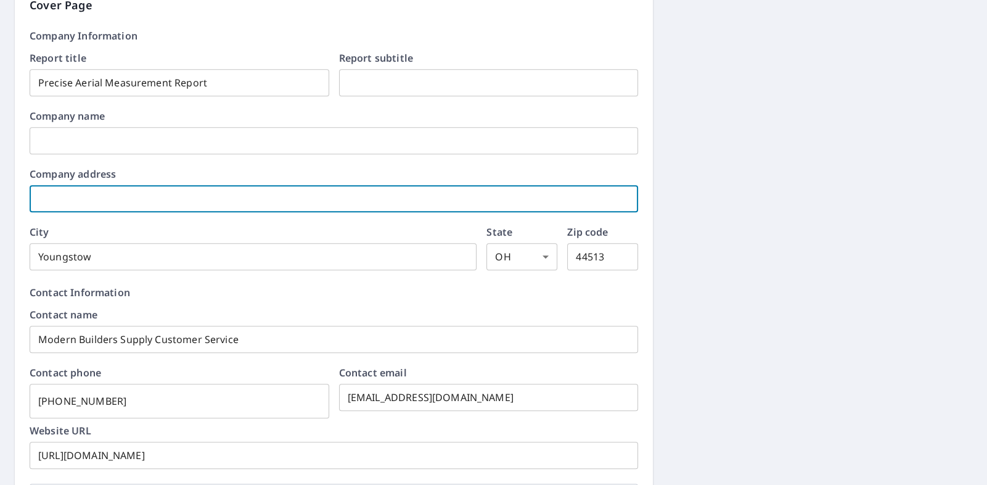
checkbox input "true"
type input "Youngsto"
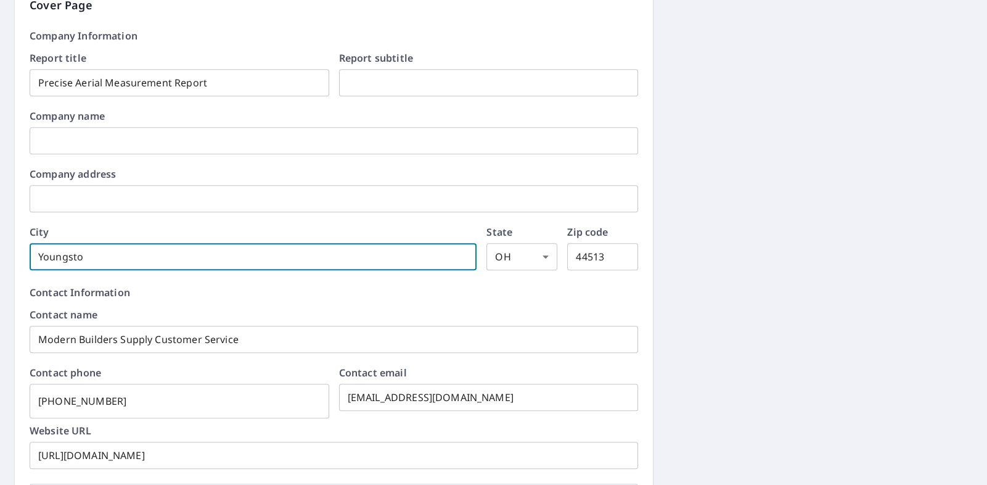
checkbox input "true"
type input "Youngst"
checkbox input "true"
type input "[PERSON_NAME]"
checkbox input "true"
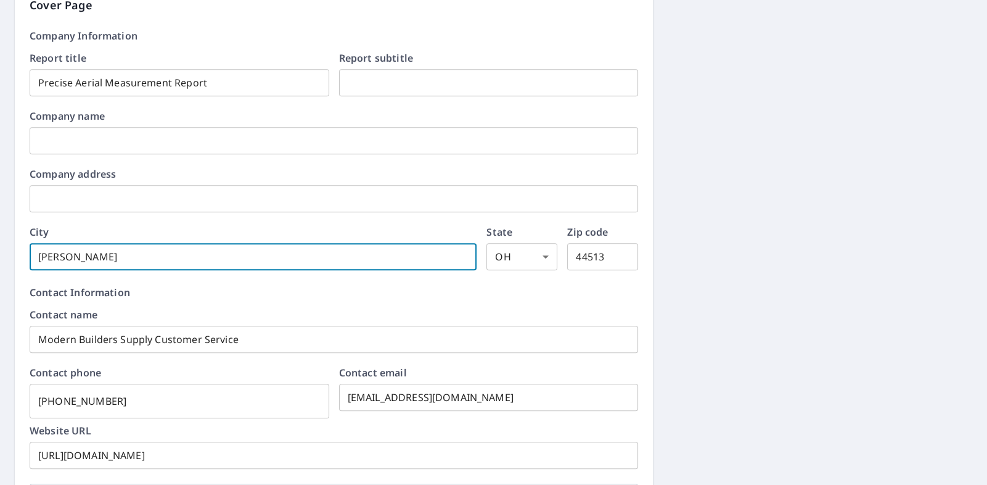
type input "Young"
checkbox input "true"
type input "Youn"
checkbox input "true"
type input "You"
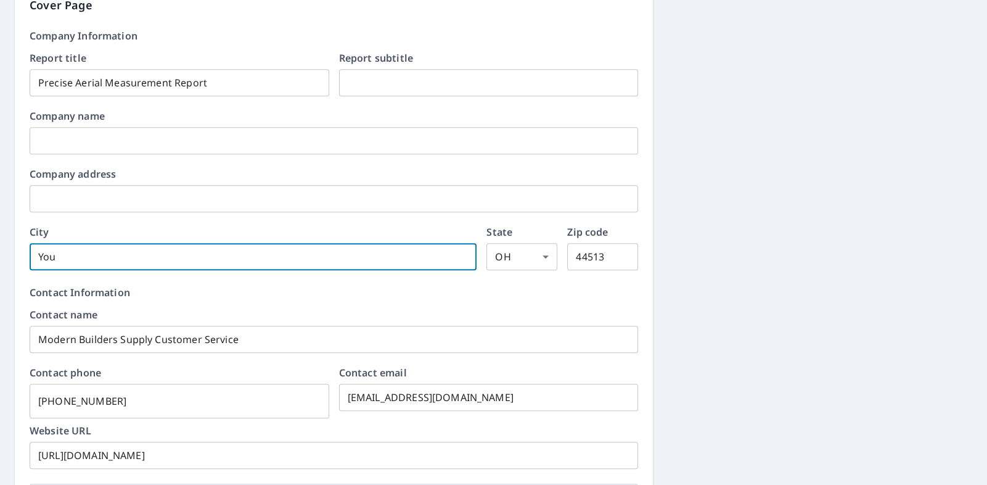
checkbox input "true"
type input "Yo"
checkbox input "true"
type input "Y"
checkbox input "true"
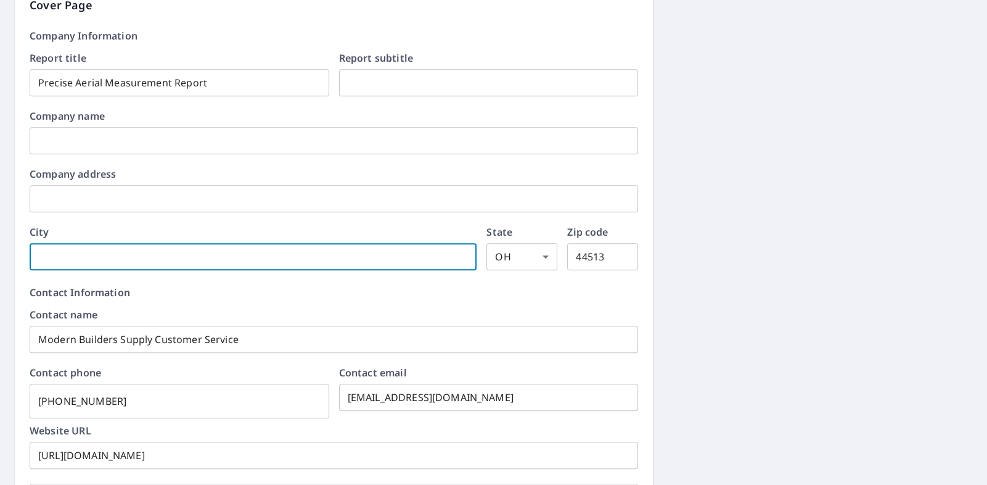
checkbox input "true"
type input "Modern Builders Supply Customer Servic"
checkbox input "true"
type input "Modern Builders Supply Customer Servi"
click at [247, 337] on input "Modern Builders Supply Customer Servi" at bounding box center [334, 339] width 609 height 35
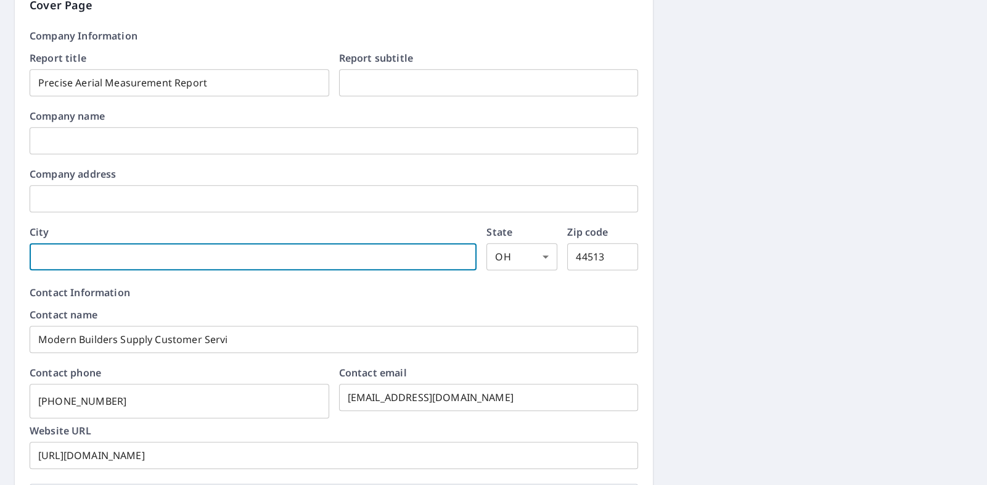
checkbox input "true"
type input "Modern Builders Supply Customer Serv"
checkbox input "true"
type input "Modern Builders Supply Customer Ser"
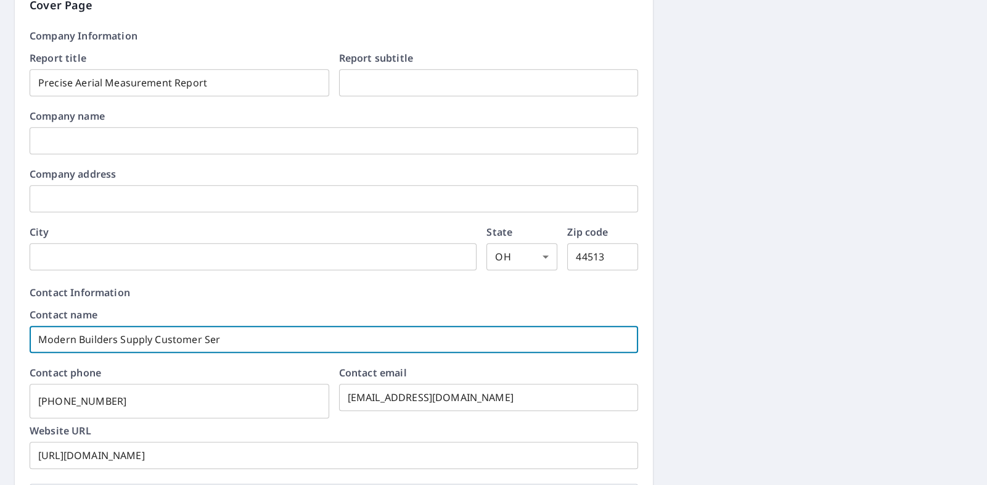
checkbox input "true"
type input "Modern Builders Supply Customer Se"
checkbox input "true"
type input "Modern Builders Supply Customer S"
checkbox input "true"
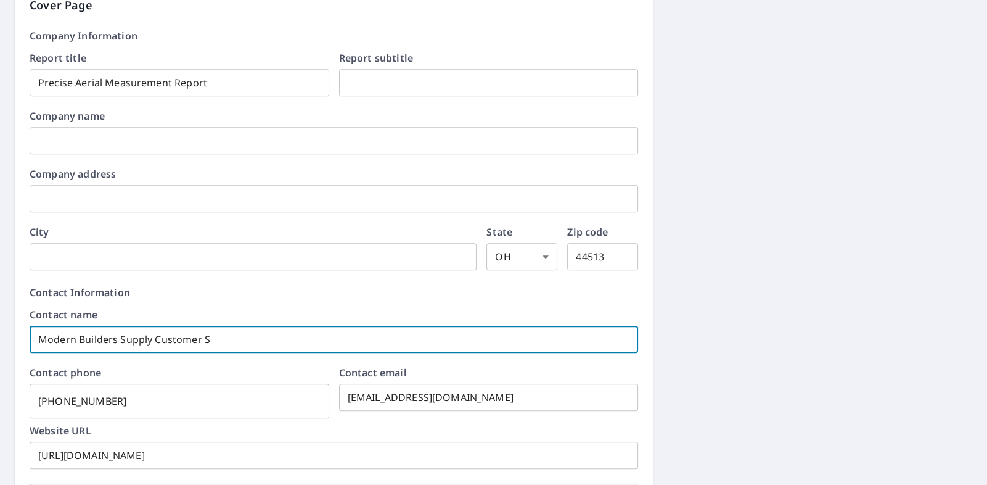
type input "Modern Builders Supply Customer"
click at [142, 402] on input "[PHONE_NUMBER]" at bounding box center [180, 401] width 300 height 35
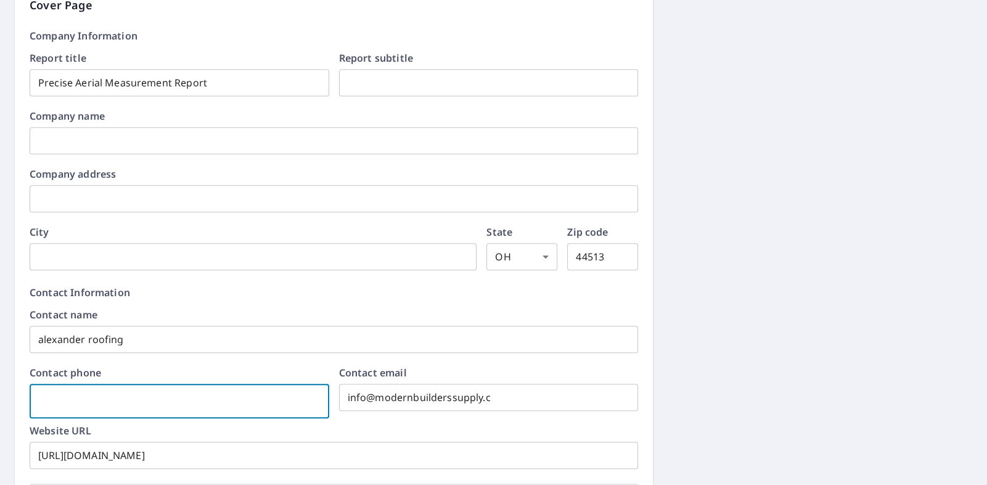
click at [530, 400] on input "info@modernbuilderssupply.c" at bounding box center [489, 397] width 300 height 35
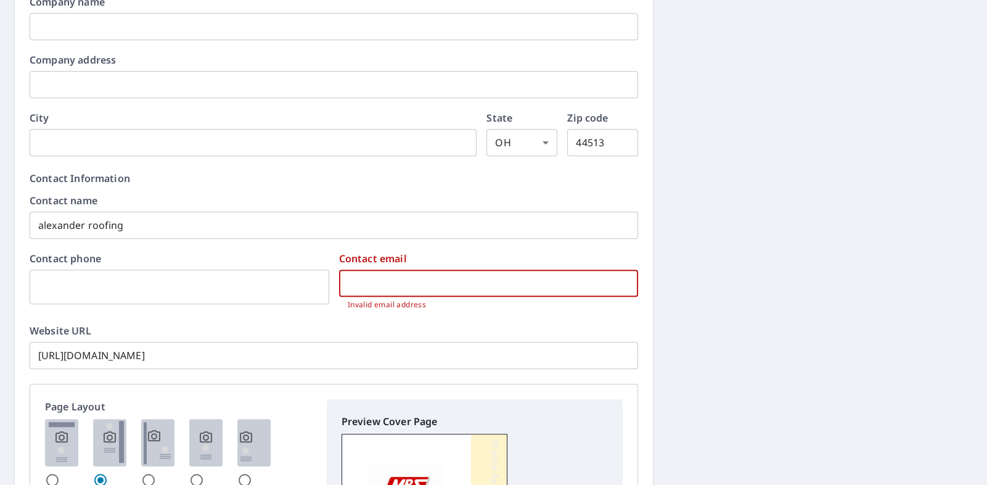
scroll to position [1124, 0]
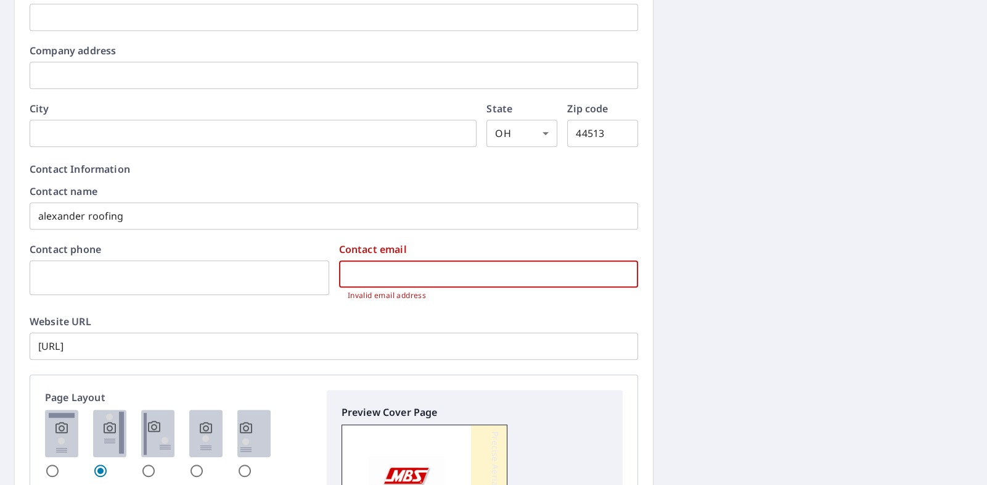
click at [253, 347] on input "[URL]" at bounding box center [334, 346] width 609 height 35
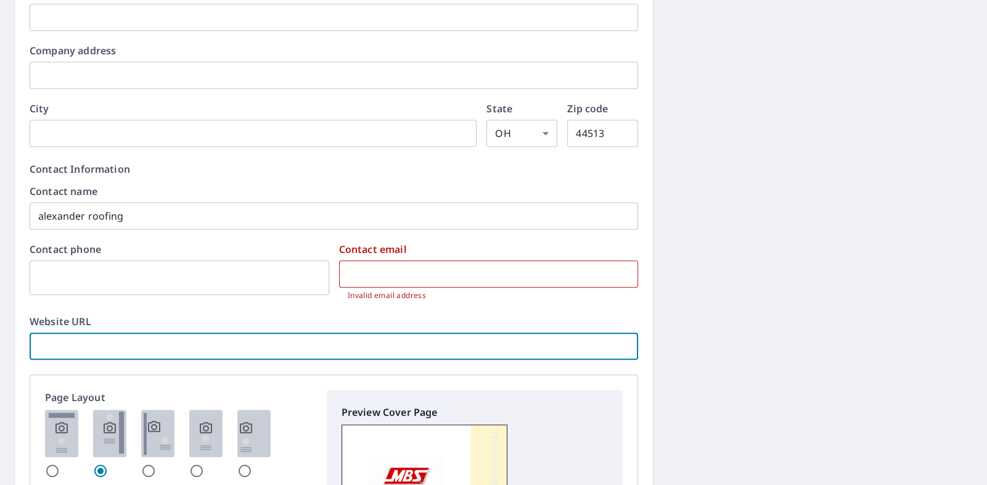
click at [52, 469] on input "radio" at bounding box center [52, 470] width 15 height 15
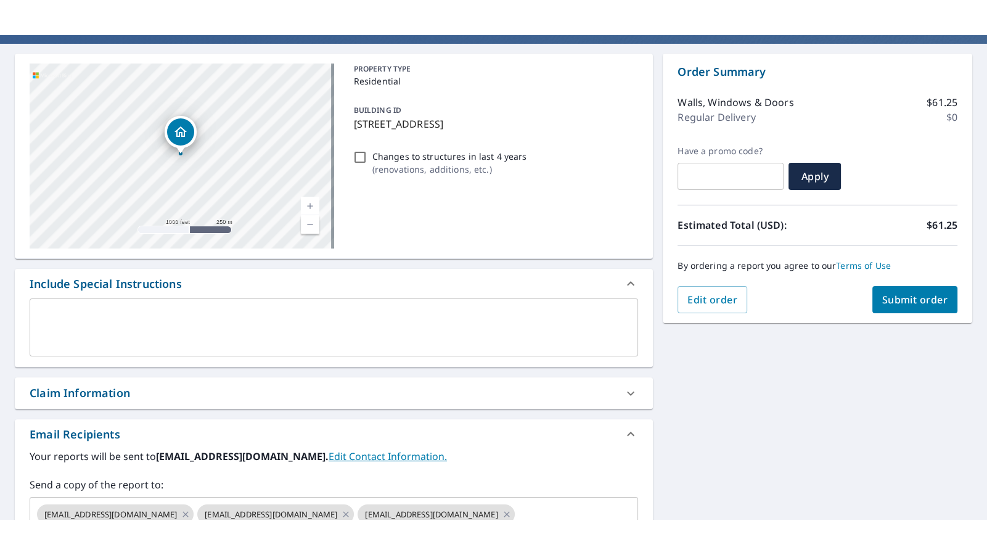
scroll to position [0, 0]
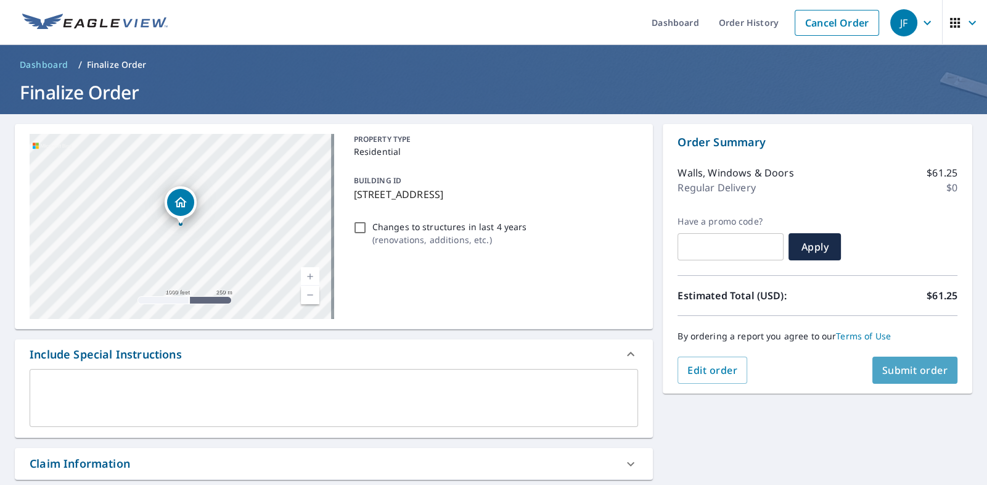
click at [887, 366] on span "Submit order" at bounding box center [916, 370] width 66 height 14
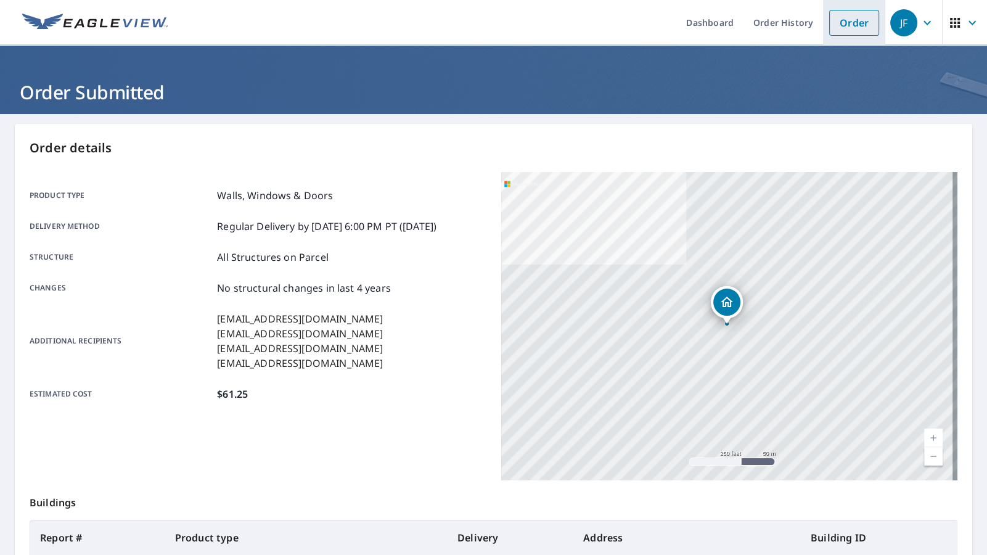
click at [845, 24] on link "Order" at bounding box center [855, 23] width 50 height 26
